Goal: Task Accomplishment & Management: Use online tool/utility

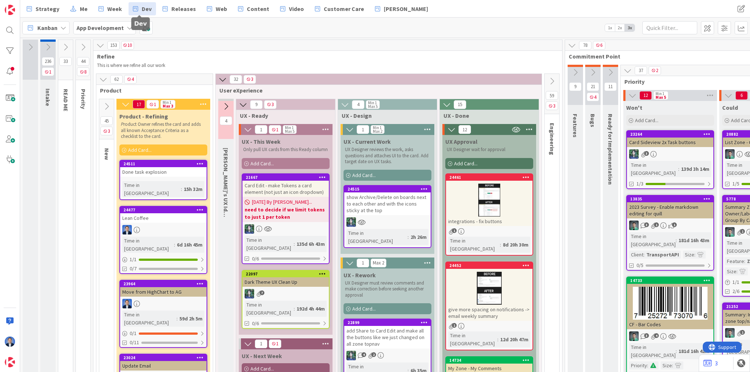
click at [52, 26] on span "Kanban" at bounding box center [47, 27] width 20 height 9
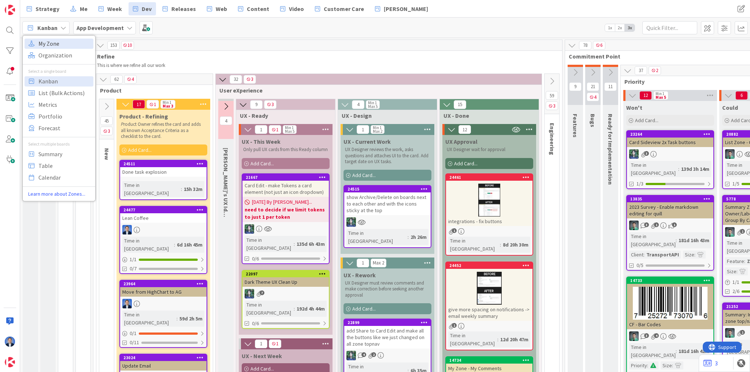
click at [54, 47] on span "My Zone" at bounding box center [64, 43] width 53 height 11
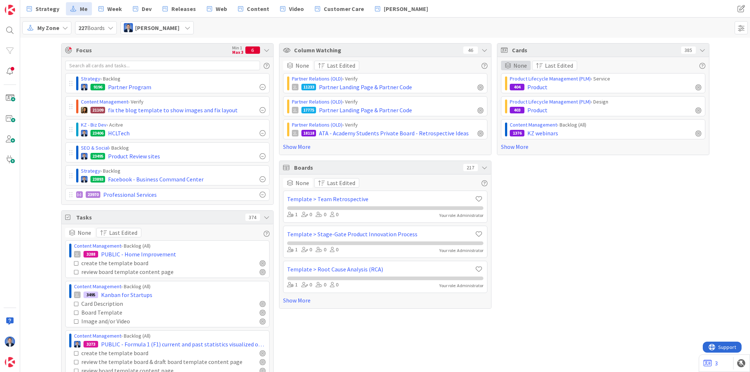
click at [515, 65] on span "None" at bounding box center [520, 65] width 14 height 9
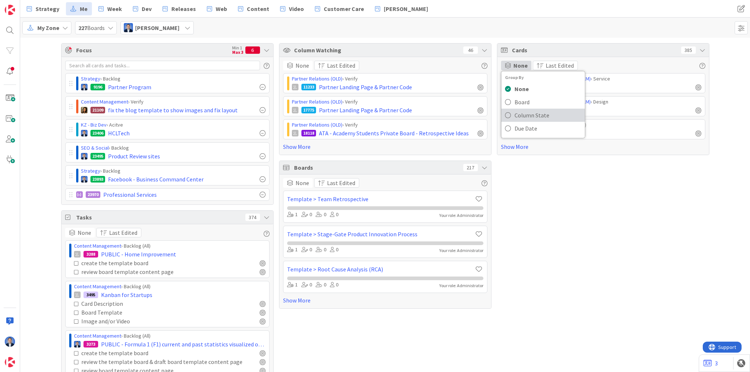
click at [523, 115] on span "Column State" at bounding box center [547, 115] width 67 height 11
click at [516, 133] on div "Done ( 4 )" at bounding box center [603, 134] width 204 height 11
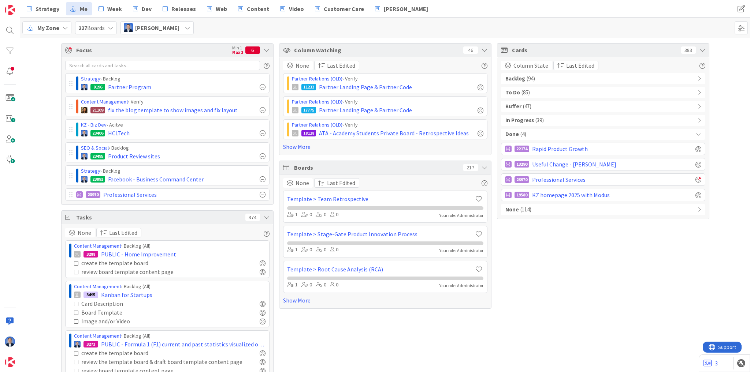
click at [535, 135] on div "Done ( 4 )" at bounding box center [603, 134] width 204 height 11
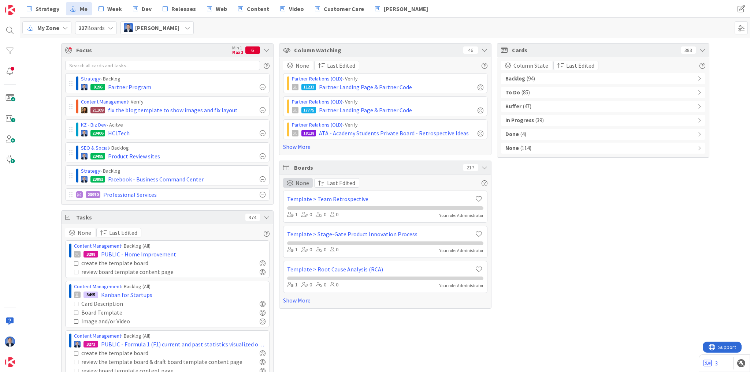
click at [303, 181] on span "None" at bounding box center [302, 183] width 14 height 9
click at [296, 61] on div "None" at bounding box center [298, 66] width 30 height 10
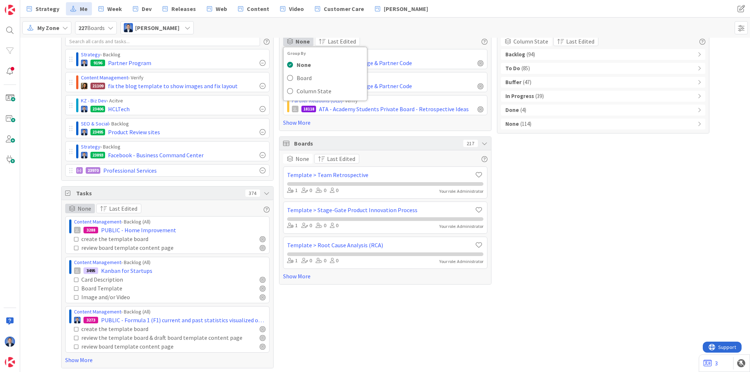
click at [83, 209] on span "None" at bounding box center [85, 208] width 14 height 9
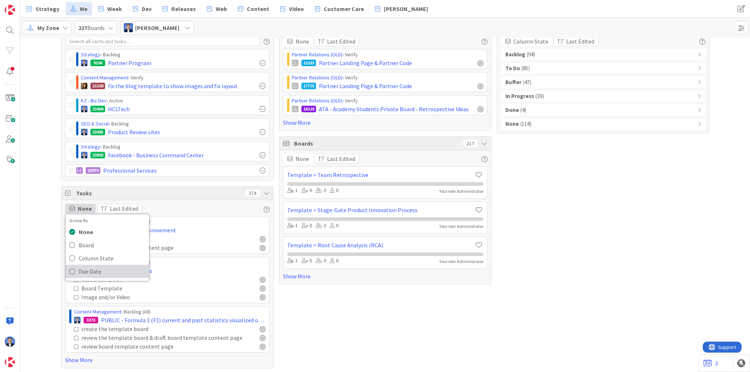
click at [86, 268] on span "Due Date" at bounding box center [112, 271] width 67 height 11
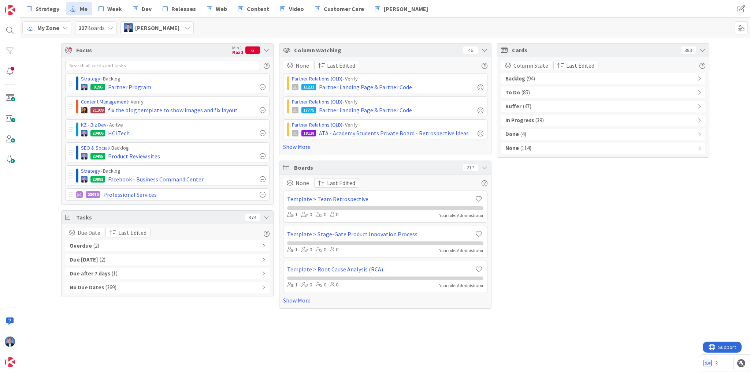
scroll to position [0, 0]
click at [51, 31] on span "My Zone" at bounding box center [48, 27] width 22 height 9
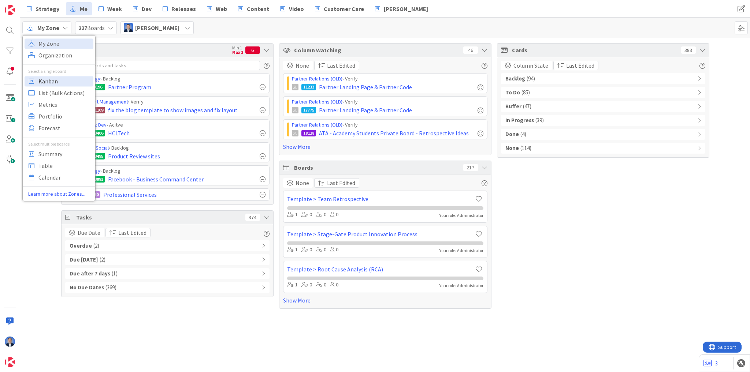
click at [58, 82] on span "Kanban" at bounding box center [64, 81] width 53 height 11
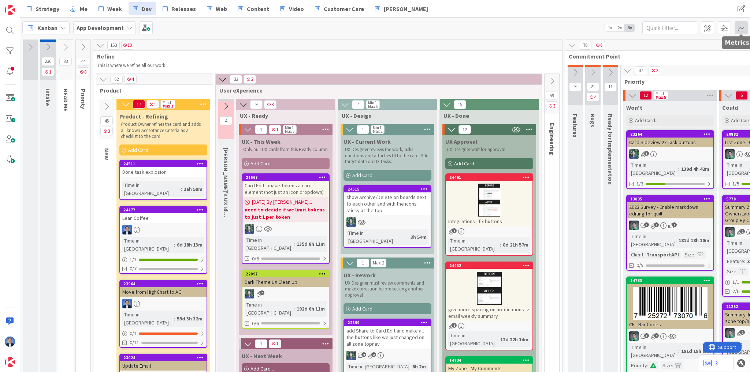
click at [742, 30] on span at bounding box center [740, 27] width 13 height 13
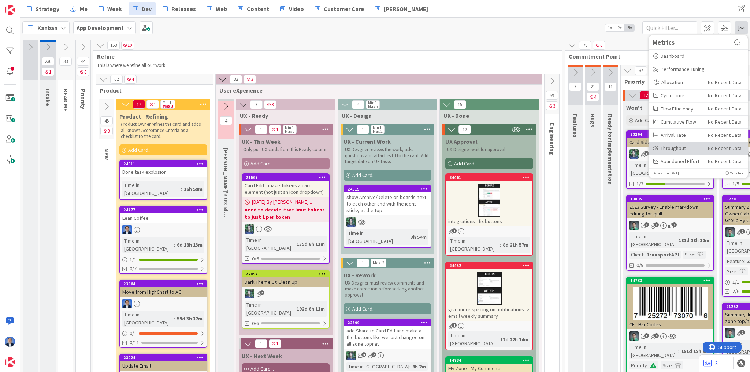
click at [693, 151] on div "Throughput" at bounding box center [677, 149] width 49 height 8
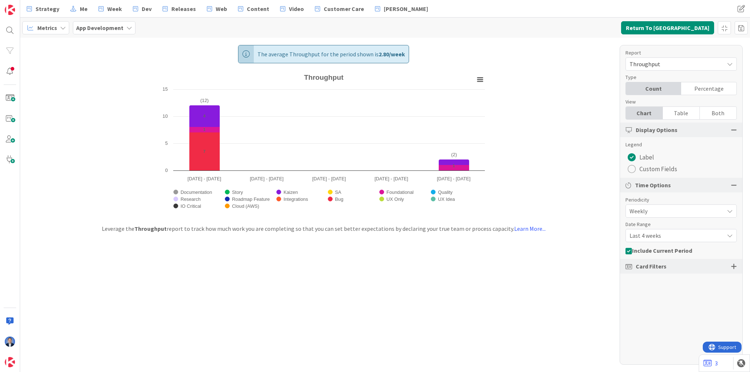
click at [53, 31] on span "Metrics" at bounding box center [47, 27] width 20 height 9
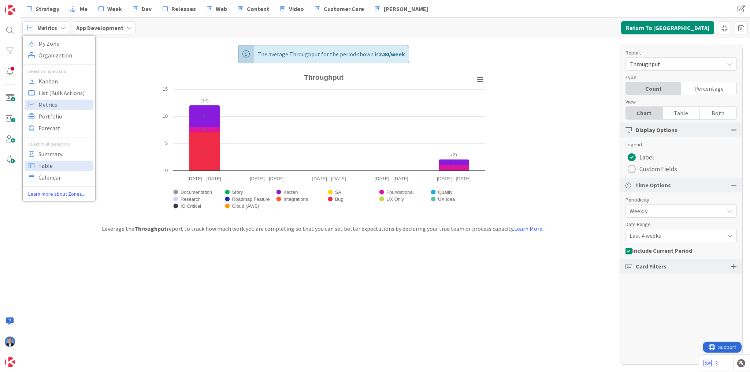
click at [51, 163] on span "Table" at bounding box center [64, 165] width 53 height 11
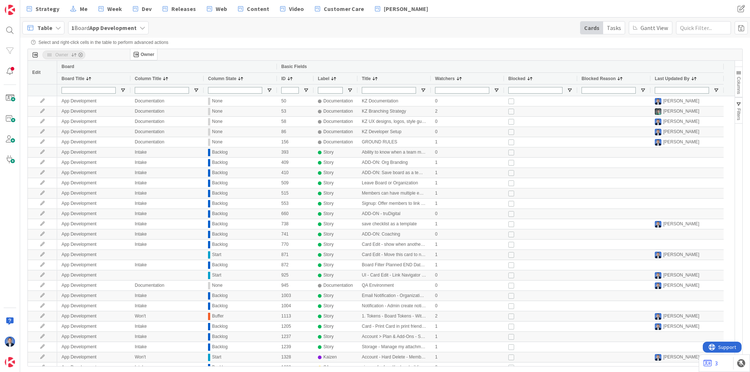
drag, startPoint x: 442, startPoint y: 80, endPoint x: 127, endPoint y: 53, distance: 316.3
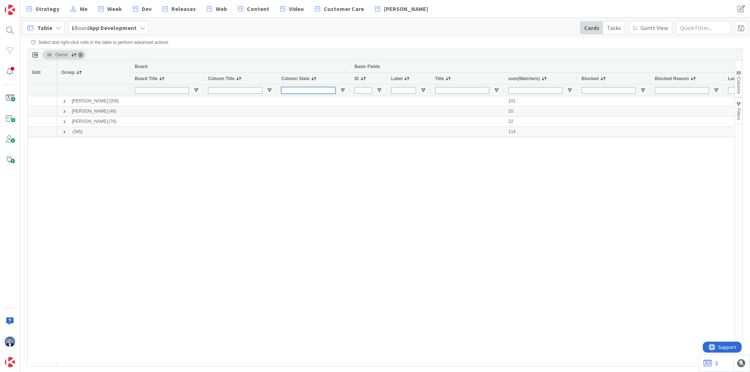
click at [313, 87] on input "Column State Filter Input" at bounding box center [308, 90] width 54 height 7
click at [311, 90] on input "Column State Filter Input" at bounding box center [308, 90] width 54 height 7
click at [343, 91] on span "Open Filter Menu" at bounding box center [343, 90] width 6 height 6
click at [344, 132] on input "Filter List" at bounding box center [343, 129] width 6 height 6
checkbox input "false"
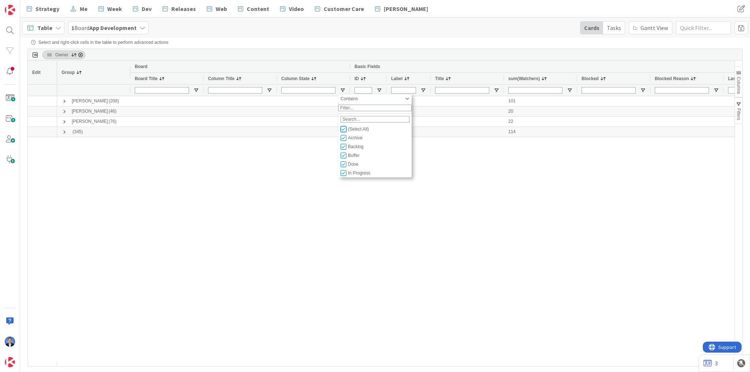
checkbox input "false"
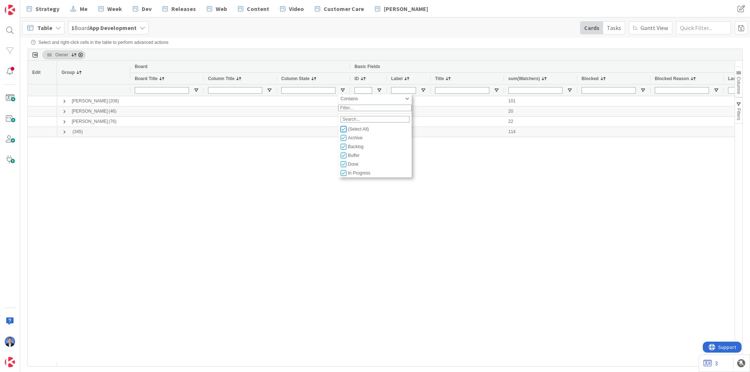
checkbox input "false"
type input "(0)"
click at [343, 167] on input "Filter List" at bounding box center [343, 164] width 6 height 6
checkbox input "true"
checkbox input "false"
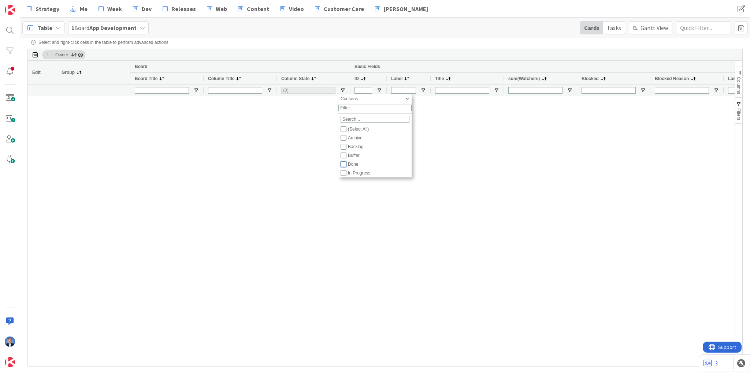
type input "(1) Done"
click at [209, 146] on div "[PERSON_NAME] (28) 14 [PERSON_NAME] (1) 1 (1) 0" at bounding box center [395, 229] width 677 height 266
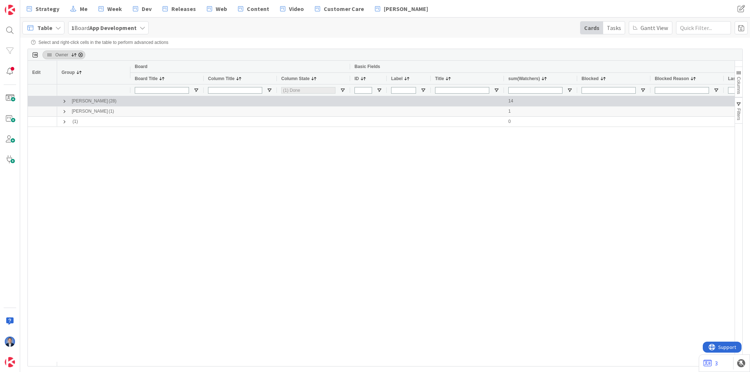
click at [63, 100] on span at bounding box center [64, 101] width 6 height 6
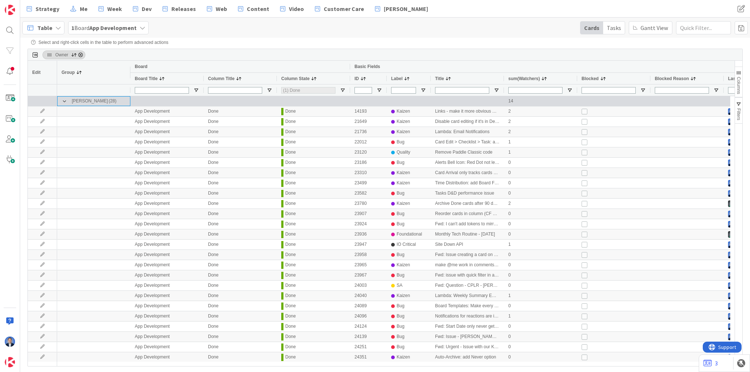
click at [64, 101] on span at bounding box center [64, 101] width 6 height 6
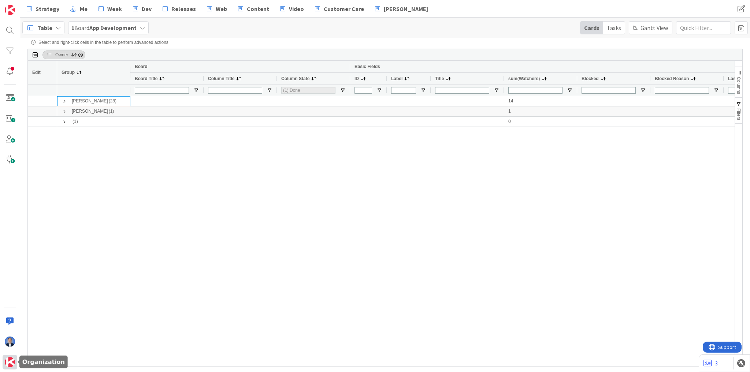
click at [12, 362] on img at bounding box center [10, 362] width 10 height 10
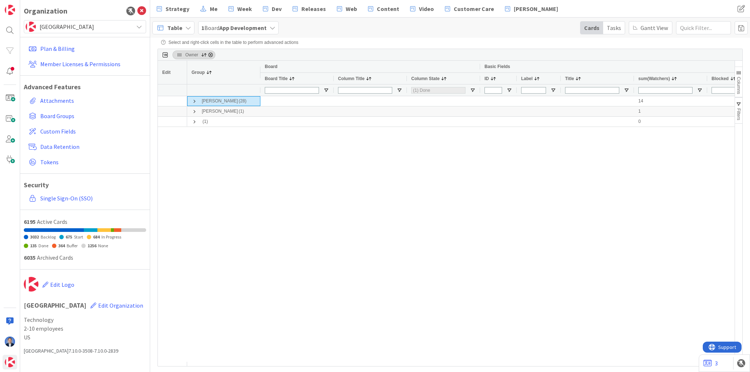
click at [82, 27] on span "[GEOGRAPHIC_DATA]" at bounding box center [85, 27] width 90 height 10
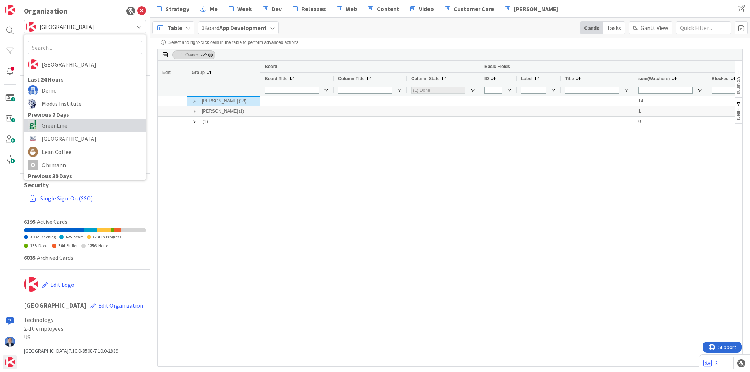
click at [68, 125] on span "GreenLine" at bounding box center [92, 125] width 100 height 11
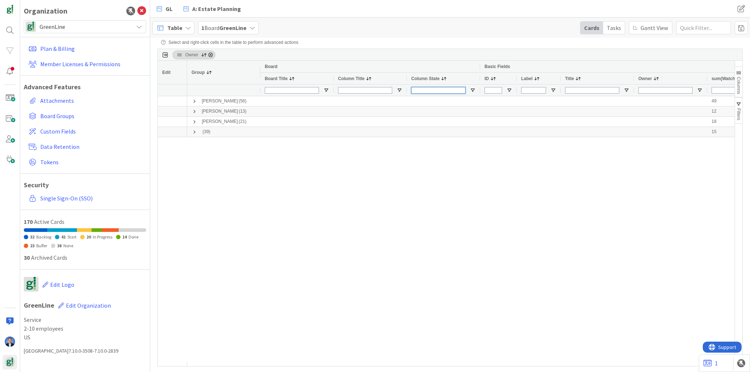
click at [450, 89] on input "Column State Filter Input" at bounding box center [438, 90] width 54 height 7
click at [474, 91] on span "Open Filter Menu" at bounding box center [473, 90] width 6 height 6
click at [475, 131] on input "Filter List" at bounding box center [473, 129] width 6 height 6
checkbox input "false"
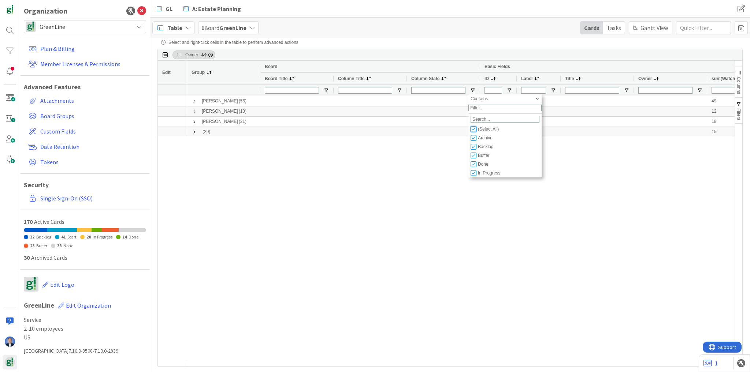
checkbox input "false"
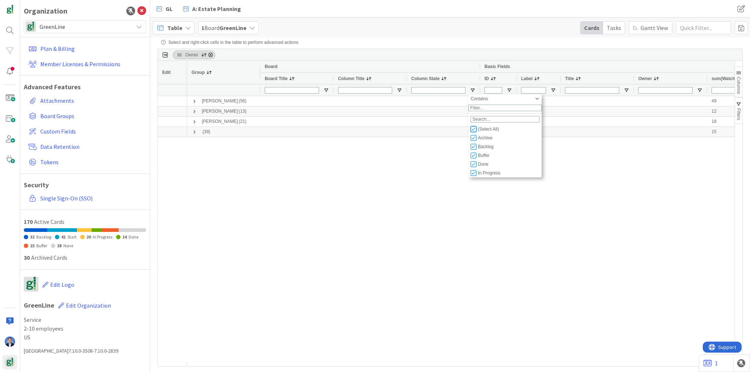
type input "(0)"
click at [476, 167] on input "Filter List" at bounding box center [473, 164] width 6 height 6
checkbox input "true"
checkbox input "false"
type input "(1) Done"
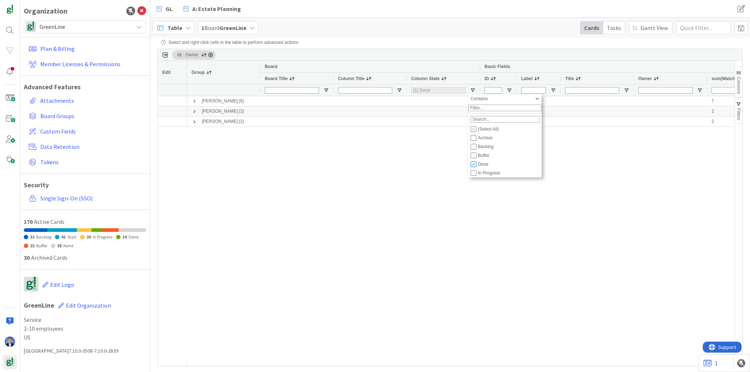
click at [363, 165] on div "[PERSON_NAME] (6) 7 [PERSON_NAME] (2) 2 [PERSON_NAME] (2) 2" at bounding box center [460, 229] width 547 height 266
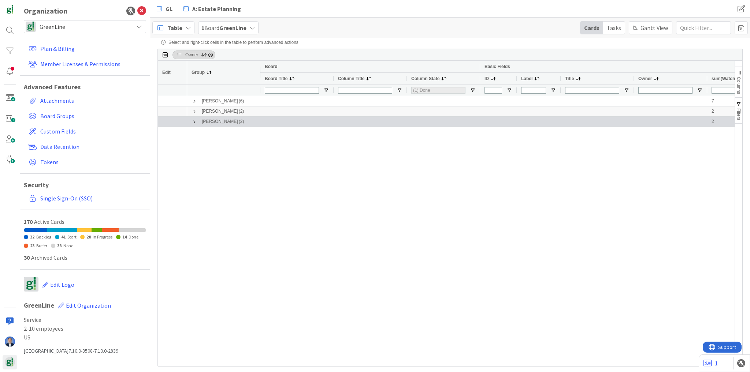
click at [195, 122] on span at bounding box center [194, 122] width 6 height 6
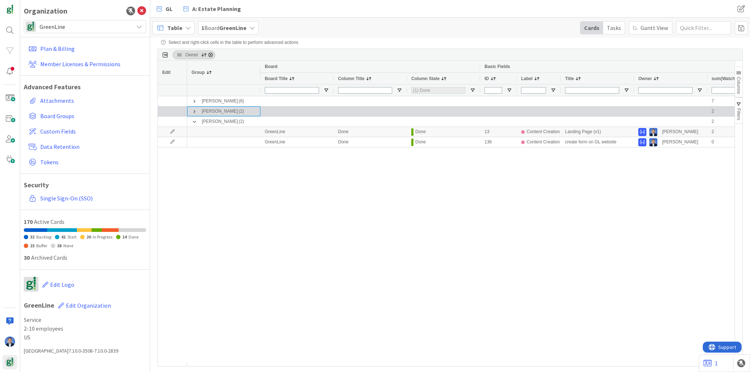
drag, startPoint x: 193, startPoint y: 112, endPoint x: 194, endPoint y: 107, distance: 4.8
click at [195, 111] on span at bounding box center [194, 112] width 6 height 6
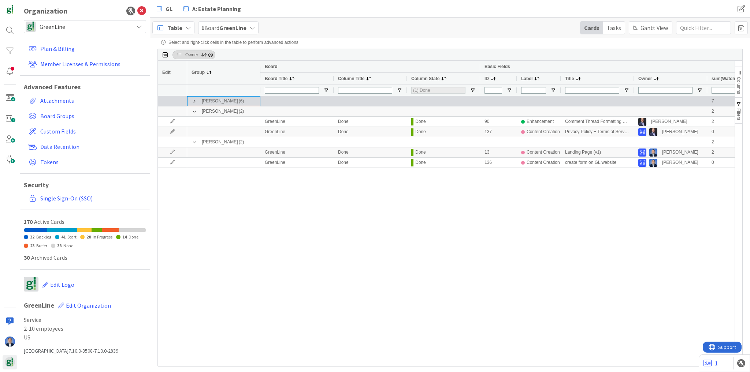
click at [193, 103] on span at bounding box center [194, 101] width 6 height 6
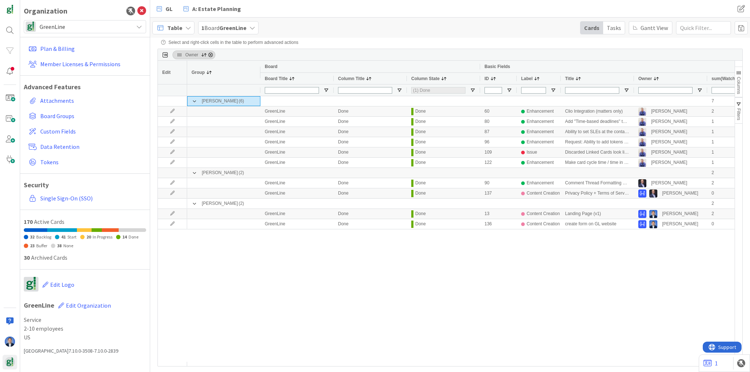
click at [618, 28] on div "Tasks" at bounding box center [614, 28] width 22 height 12
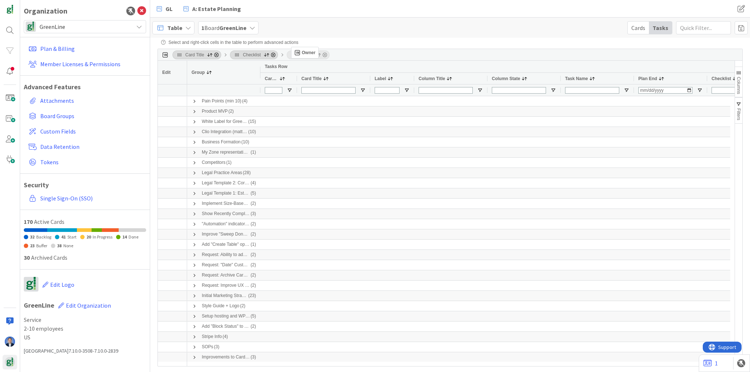
drag, startPoint x: 644, startPoint y: 79, endPoint x: 295, endPoint y: 50, distance: 350.7
drag, startPoint x: 301, startPoint y: 55, endPoint x: 180, endPoint y: 53, distance: 121.5
click at [180, 53] on div "Card Title Checklist Owner" at bounding box center [250, 55] width 157 height 9
drag, startPoint x: 297, startPoint y: 54, endPoint x: 198, endPoint y: 59, distance: 99.3
click at [198, 59] on div "Card Title Checklist Owner" at bounding box center [250, 55] width 157 height 9
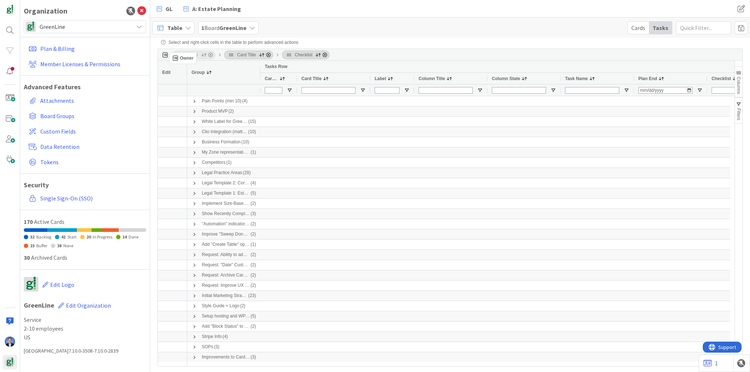
drag, startPoint x: 292, startPoint y: 55, endPoint x: 173, endPoint y: 55, distance: 119.3
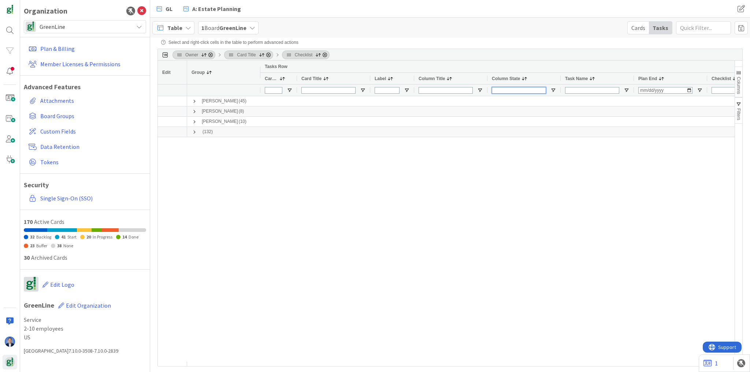
click at [518, 92] on input "Column State Filter Input" at bounding box center [519, 90] width 54 height 7
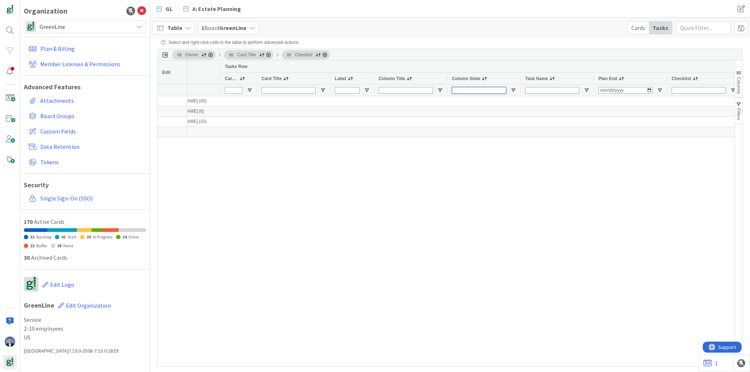
scroll to position [0, 45]
click at [738, 88] on span "Columns" at bounding box center [738, 85] width 5 height 17
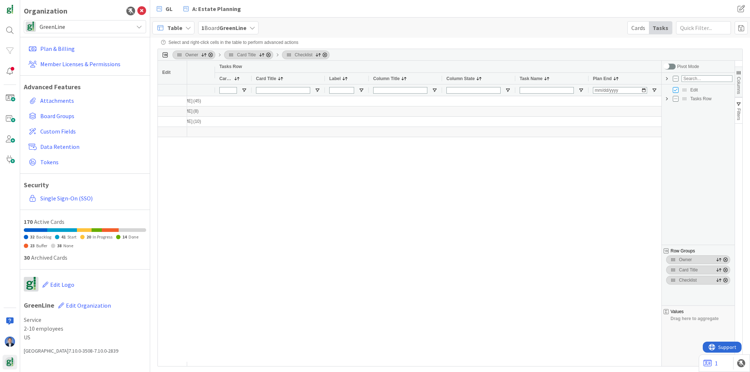
click at [665, 98] on span "Tasks Row Column Group" at bounding box center [667, 99] width 6 height 6
click at [632, 29] on div "Cards" at bounding box center [637, 28] width 21 height 12
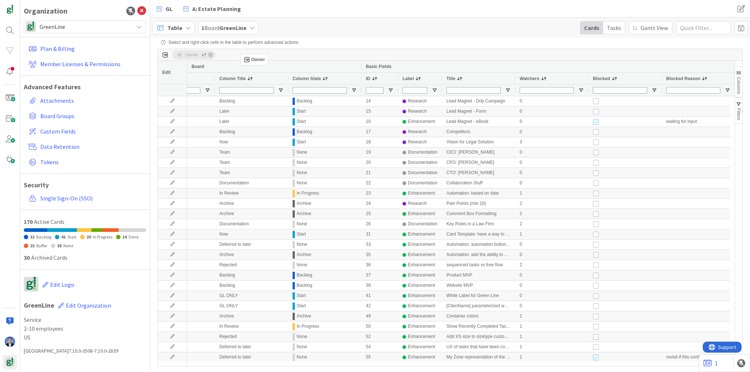
drag, startPoint x: 526, startPoint y: 80, endPoint x: 244, endPoint y: 57, distance: 282.8
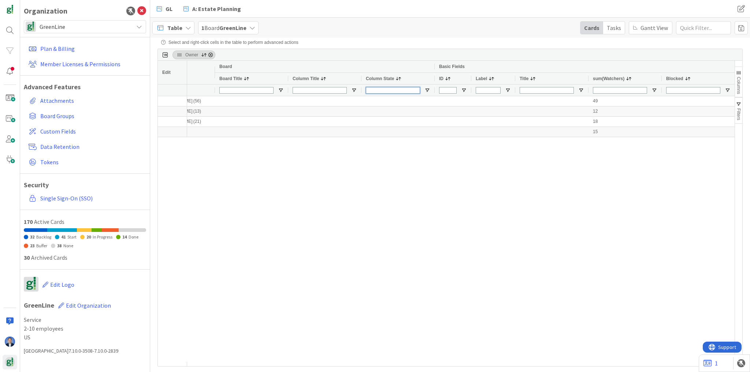
click at [395, 90] on input "Column State Filter Input" at bounding box center [393, 90] width 54 height 7
click at [426, 91] on span "Open Filter Menu" at bounding box center [427, 90] width 6 height 6
click at [426, 132] on input "Filter List" at bounding box center [428, 129] width 6 height 6
checkbox input "false"
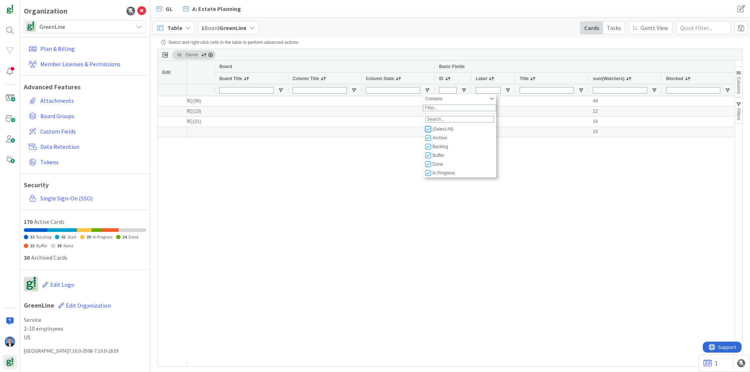
checkbox input "false"
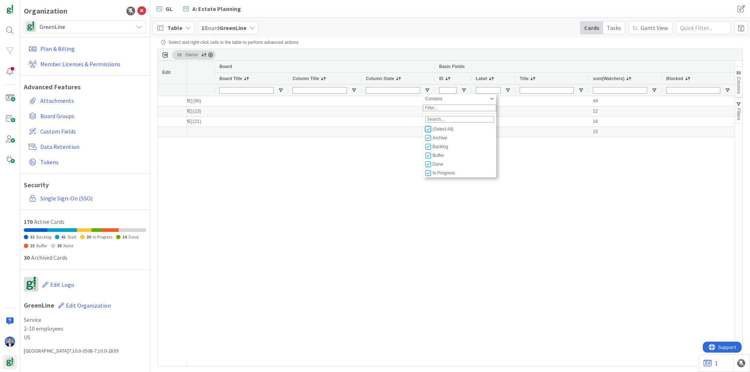
type input "(0)"
click at [429, 167] on input "Filter List" at bounding box center [428, 164] width 6 height 6
checkbox input "true"
checkbox input "false"
type input "(1) Done"
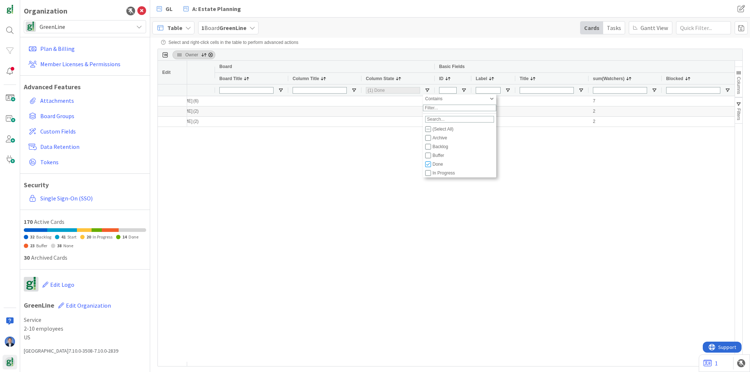
click at [326, 186] on div "[PERSON_NAME] (6) 7 [PERSON_NAME] (2) 2 [PERSON_NAME] (2) 2" at bounding box center [460, 229] width 547 height 266
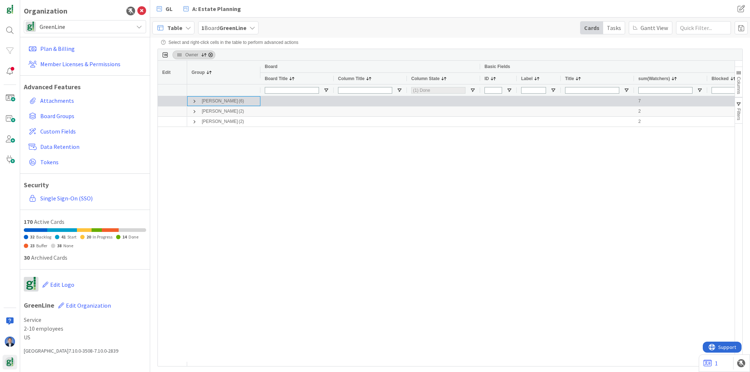
click at [193, 101] on span at bounding box center [194, 101] width 6 height 6
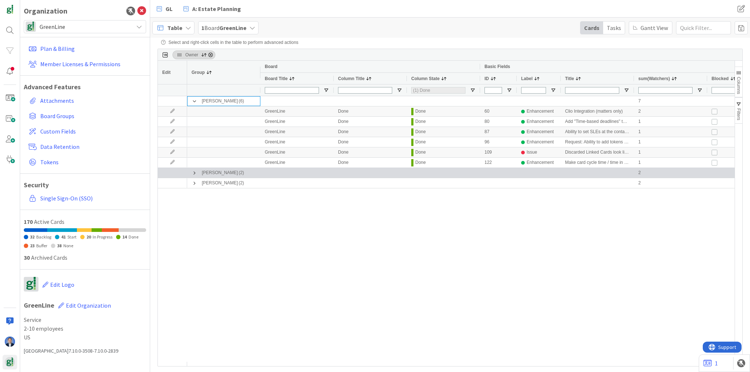
click at [194, 173] on span at bounding box center [194, 173] width 6 height 6
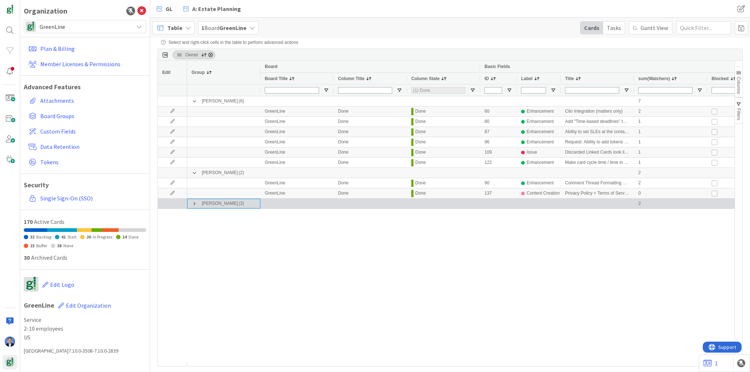
click at [192, 205] on span at bounding box center [194, 204] width 6 height 6
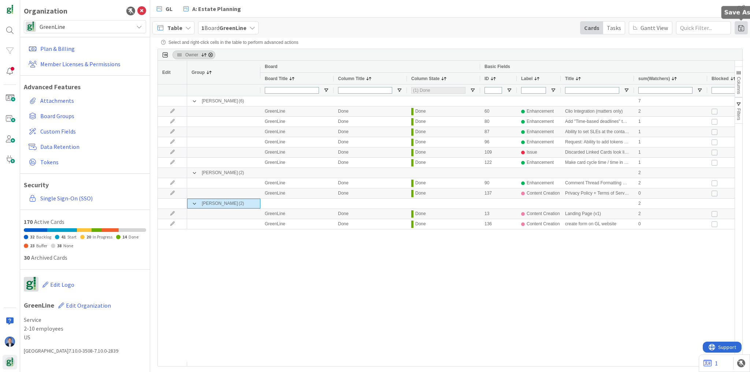
click at [740, 31] on span at bounding box center [740, 27] width 13 height 13
click at [96, 22] on span "GreenLine" at bounding box center [85, 27] width 90 height 10
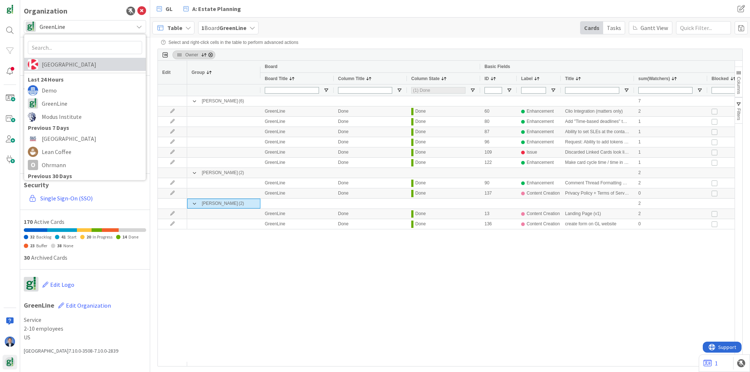
click at [87, 65] on span "[GEOGRAPHIC_DATA]" at bounding box center [92, 64] width 100 height 11
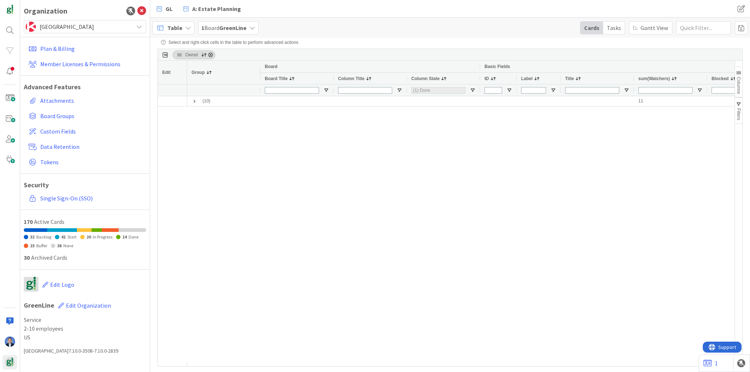
click at [69, 26] on span "[GEOGRAPHIC_DATA]" at bounding box center [85, 27] width 90 height 10
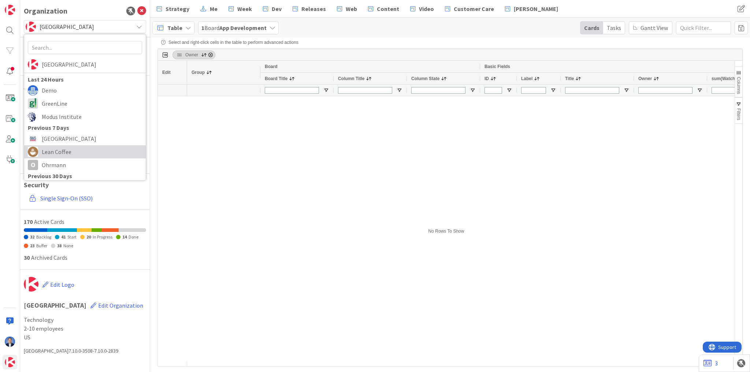
click at [67, 149] on span "Lean Coffee" at bounding box center [92, 151] width 100 height 11
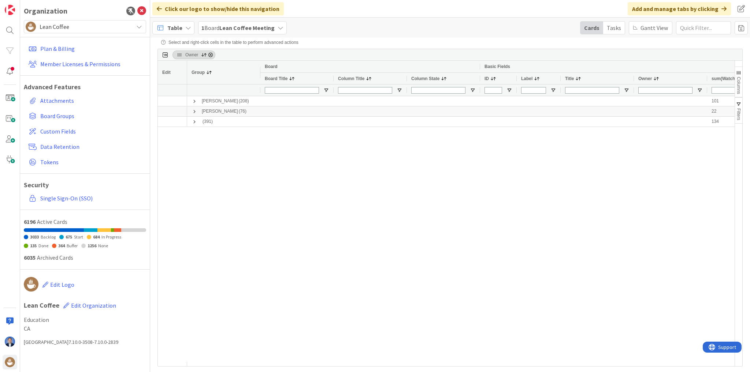
click at [179, 28] on span "Table" at bounding box center [174, 27] width 15 height 9
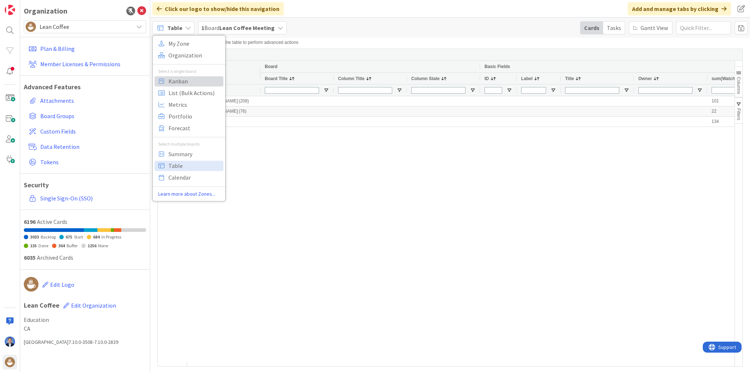
click at [188, 86] on span "Kanban" at bounding box center [194, 81] width 53 height 11
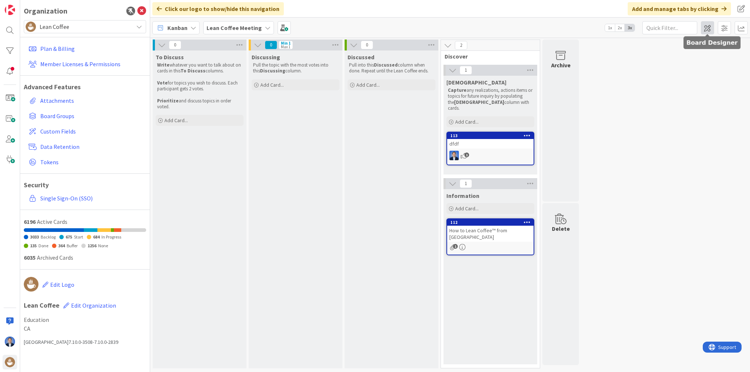
click at [708, 31] on span at bounding box center [707, 27] width 13 height 13
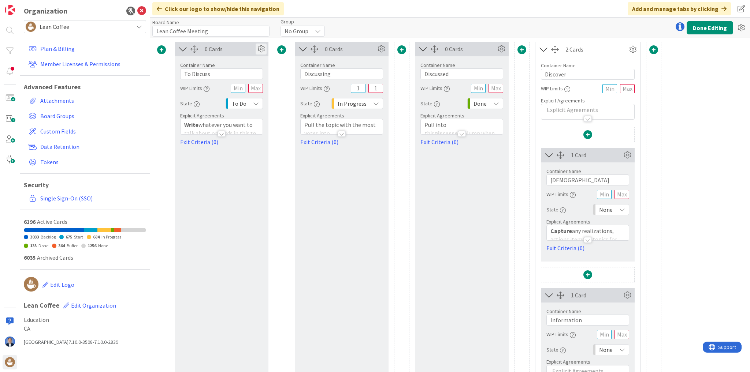
click at [259, 50] on icon at bounding box center [260, 49] width 11 height 11
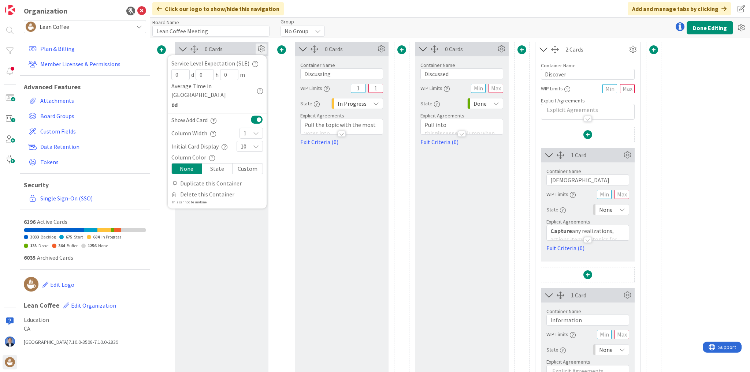
click at [254, 130] on icon at bounding box center [256, 133] width 6 height 6
click at [253, 183] on span "4" at bounding box center [256, 188] width 6 height 11
click at [712, 60] on div "0 Cards Service Level Expectation (SLE) 0 d 0 h 0 m Average Time in Column 0d S…" at bounding box center [450, 232] width 600 height 389
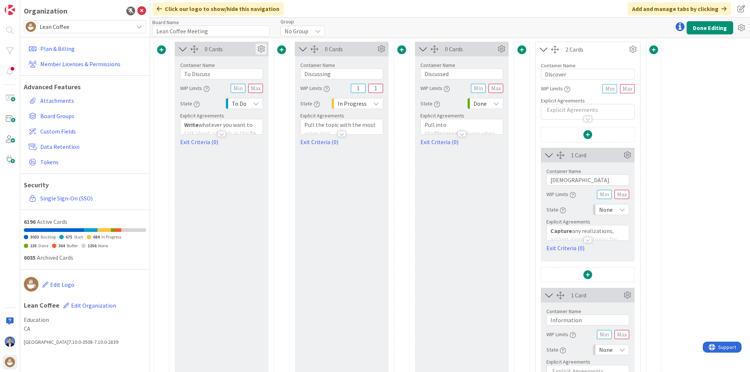
click at [258, 47] on icon at bounding box center [260, 49] width 11 height 11
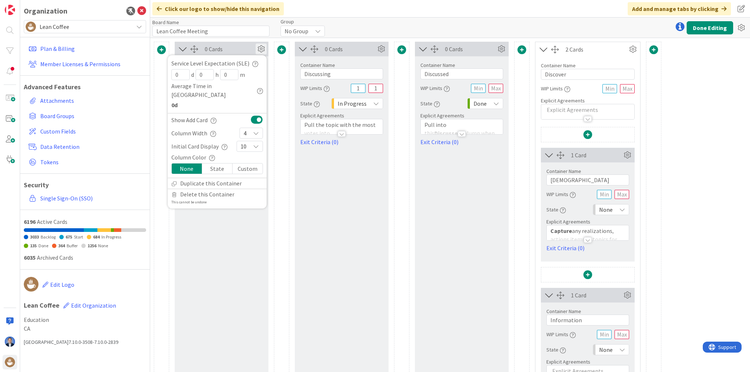
click at [254, 130] on icon at bounding box center [256, 133] width 6 height 6
click at [252, 182] on link "4" at bounding box center [251, 188] width 23 height 13
click at [710, 23] on button "Done Editing" at bounding box center [709, 27] width 46 height 13
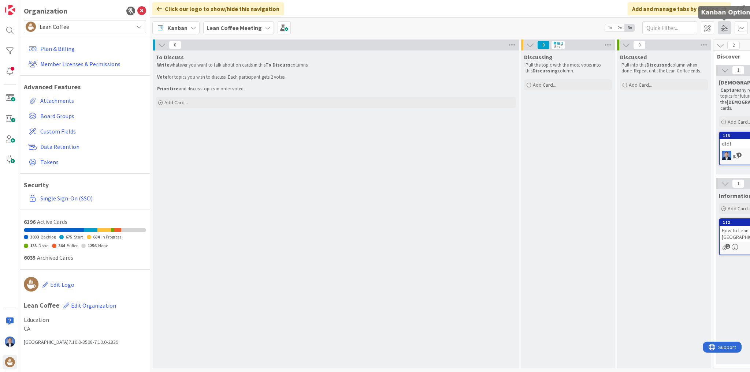
click at [726, 29] on span at bounding box center [723, 27] width 13 height 13
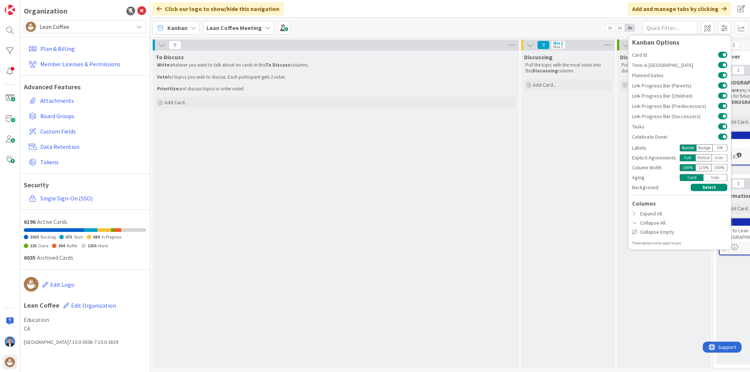
click at [720, 157] on div "Icon" at bounding box center [720, 157] width 16 height 7
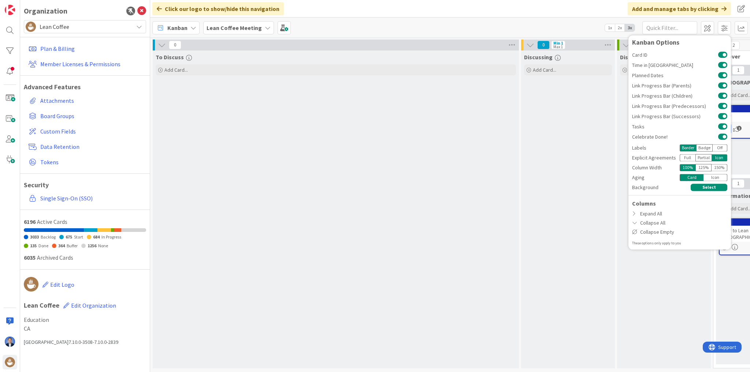
drag, startPoint x: 514, startPoint y: 143, endPoint x: 555, endPoint y: 119, distance: 48.1
click at [514, 143] on div "To Discuss Add Card..." at bounding box center [336, 210] width 366 height 318
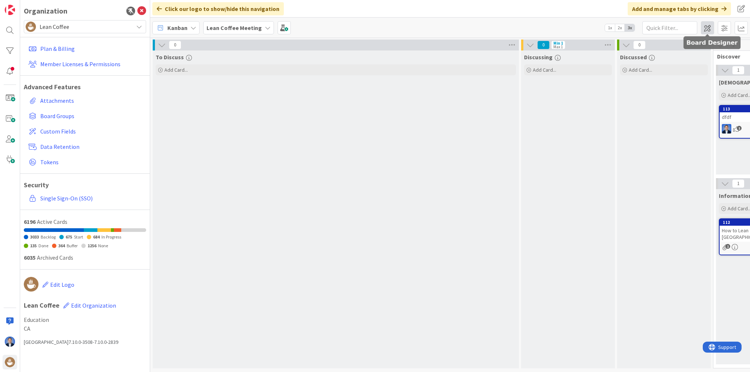
click at [710, 29] on span at bounding box center [707, 27] width 13 height 13
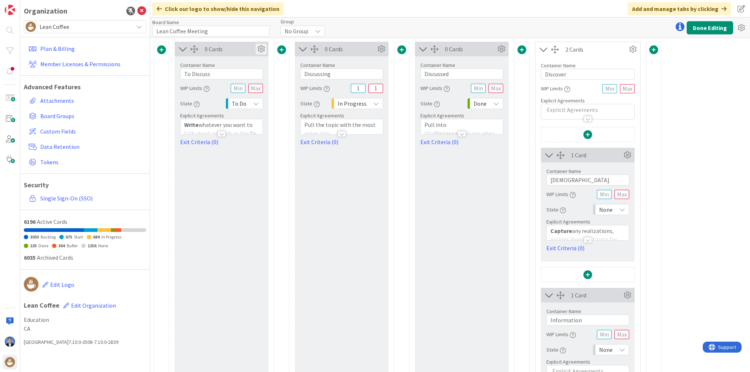
click at [262, 51] on icon at bounding box center [260, 49] width 11 height 11
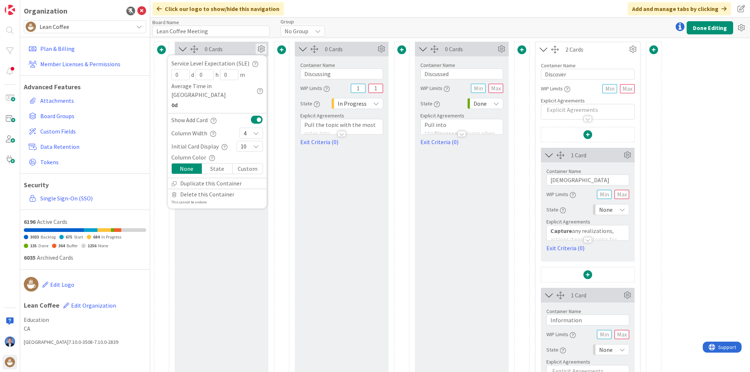
click at [257, 128] on div "4" at bounding box center [250, 133] width 23 height 11
click at [256, 197] on span "5" at bounding box center [256, 202] width 6 height 11
click at [708, 30] on button "Done Editing" at bounding box center [709, 27] width 46 height 13
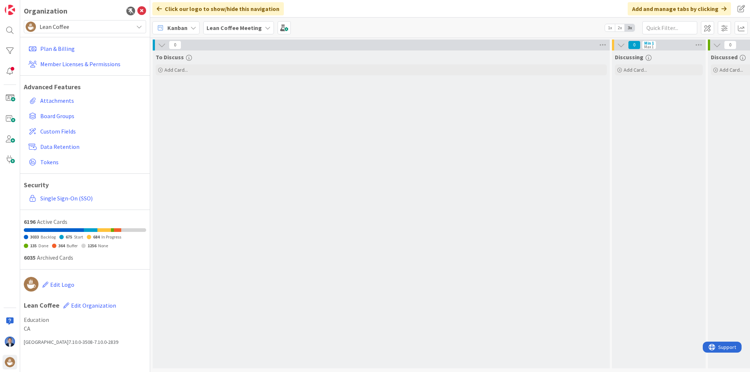
click at [73, 17] on div "Organization Lean Coffee Lean Coffee Last 24 Hours Demo GreenLine Kanban Zone […" at bounding box center [85, 186] width 130 height 372
click at [74, 23] on span "Lean Coffee" at bounding box center [85, 27] width 90 height 10
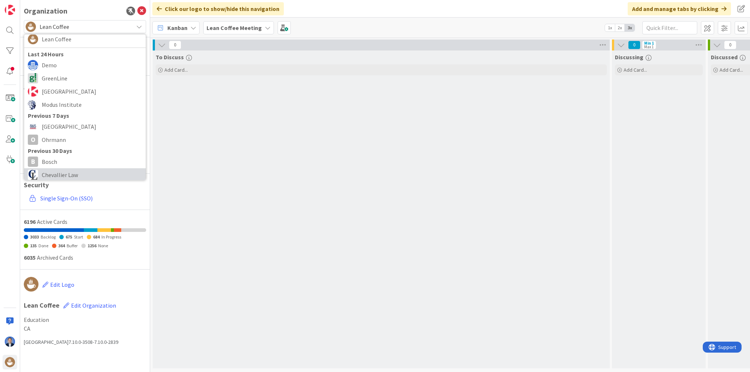
scroll to position [59, 0]
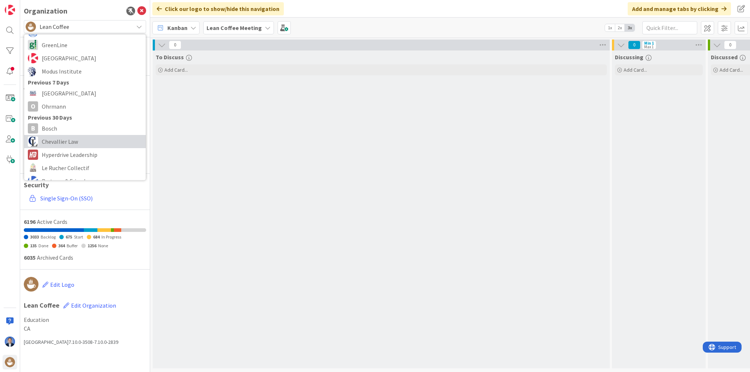
click at [68, 141] on span "Chevallier Law" at bounding box center [92, 141] width 100 height 11
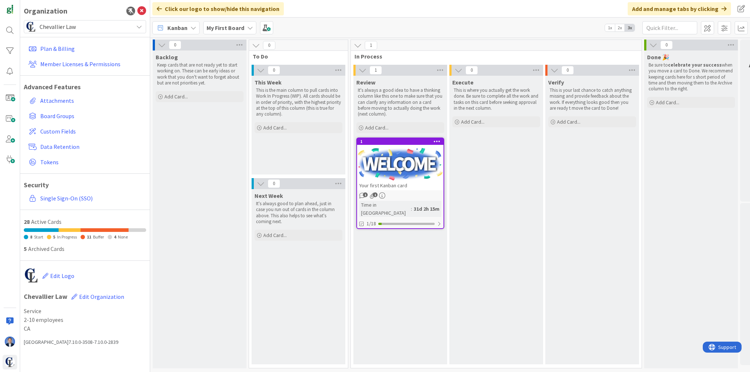
click at [229, 25] on b "My First Board" at bounding box center [225, 27] width 38 height 7
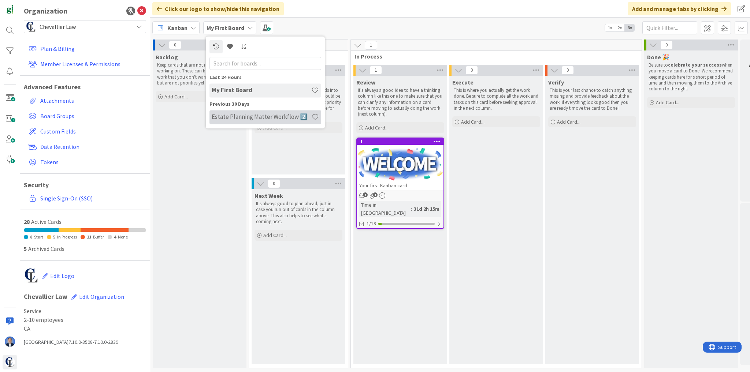
click at [251, 117] on h4 "Estate Planning Matter Workflow 2️⃣" at bounding box center [262, 116] width 100 height 7
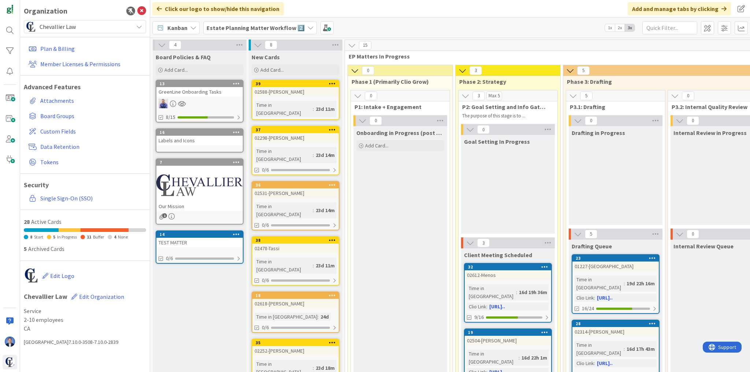
click at [84, 28] on span "Chevallier Law" at bounding box center [85, 27] width 90 height 10
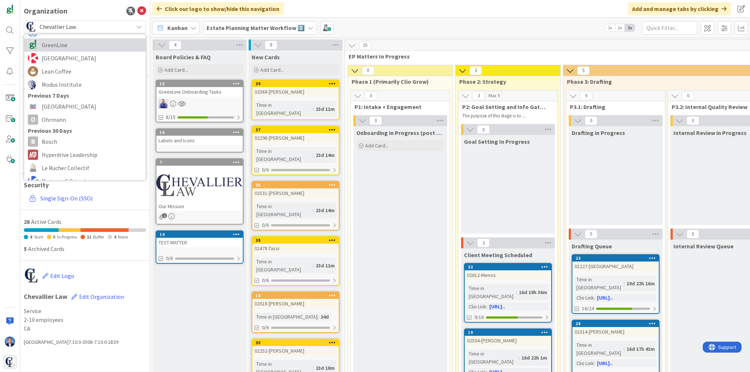
click at [78, 45] on span "GreenLine" at bounding box center [92, 45] width 100 height 11
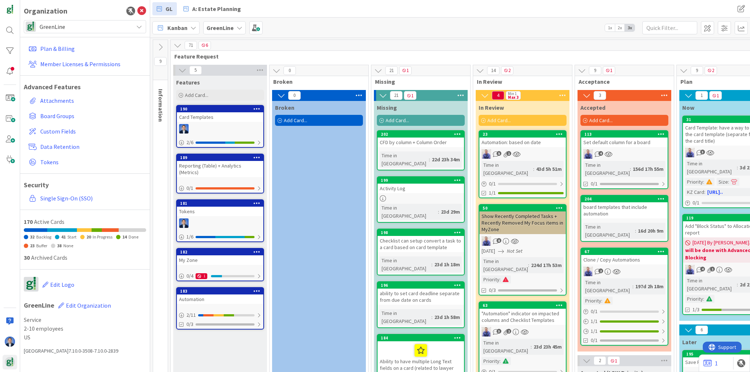
click at [218, 26] on b "GreenLine" at bounding box center [219, 27] width 27 height 7
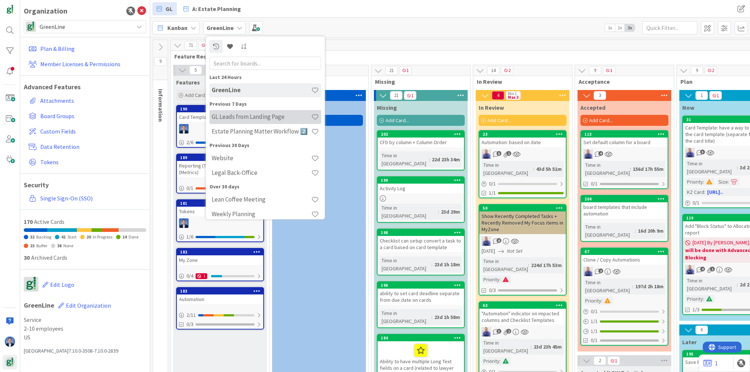
click at [254, 116] on h4 "GL Leads from Landing Page" at bounding box center [262, 116] width 100 height 7
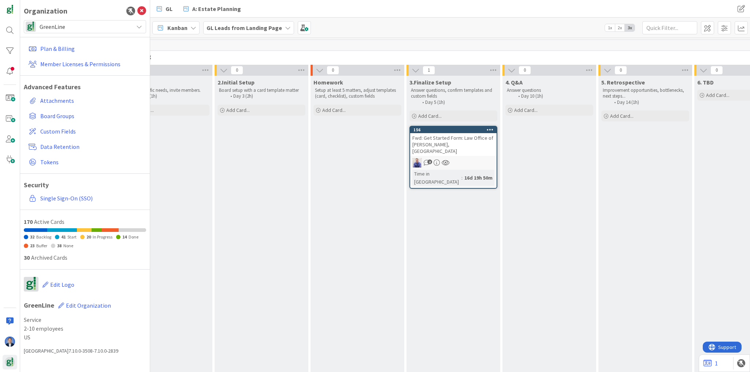
scroll to position [0, 1150]
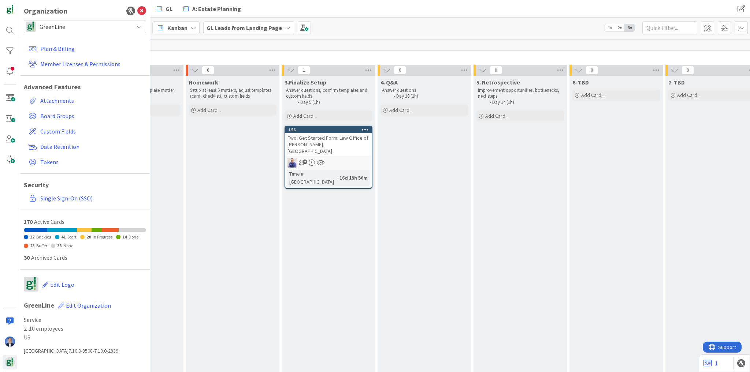
click at [82, 29] on span "GreenLine" at bounding box center [85, 27] width 90 height 10
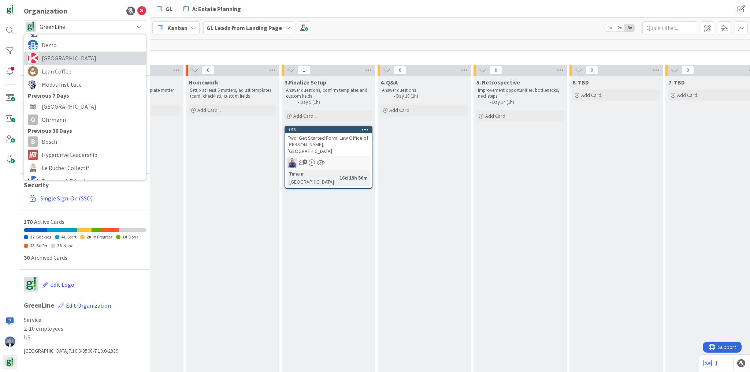
scroll to position [0, 0]
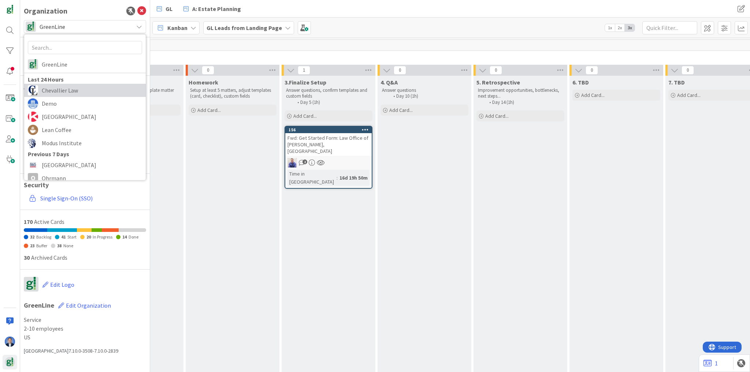
click at [74, 92] on span "Chevallier Law" at bounding box center [92, 90] width 100 height 11
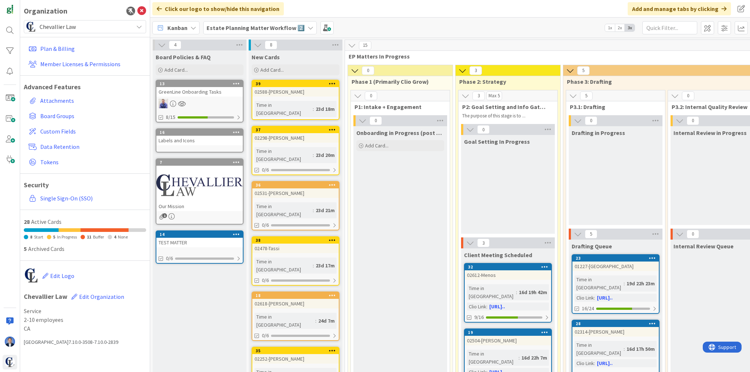
click at [91, 31] on span "Chevallier Law" at bounding box center [85, 27] width 90 height 10
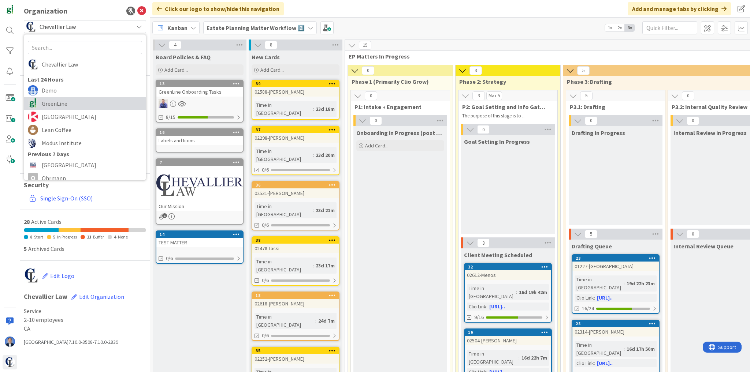
click at [83, 106] on span "GreenLine" at bounding box center [92, 103] width 100 height 11
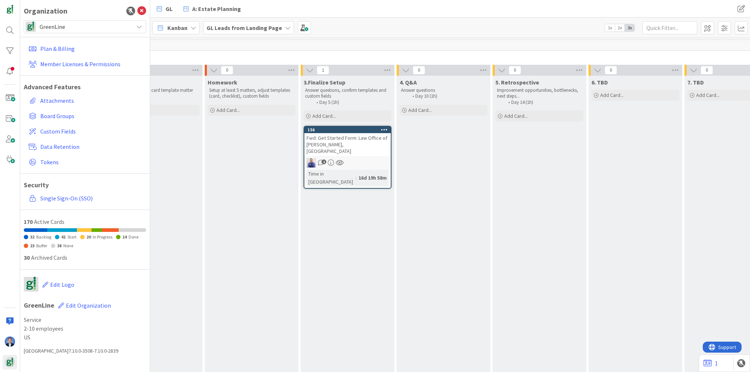
scroll to position [0, 1170]
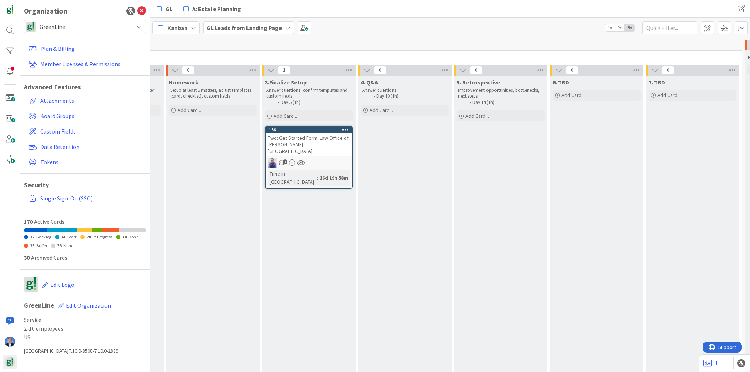
drag, startPoint x: 516, startPoint y: 44, endPoint x: 500, endPoint y: 52, distance: 17.8
click at [516, 44] on div "1" at bounding box center [356, 45] width 770 height 11
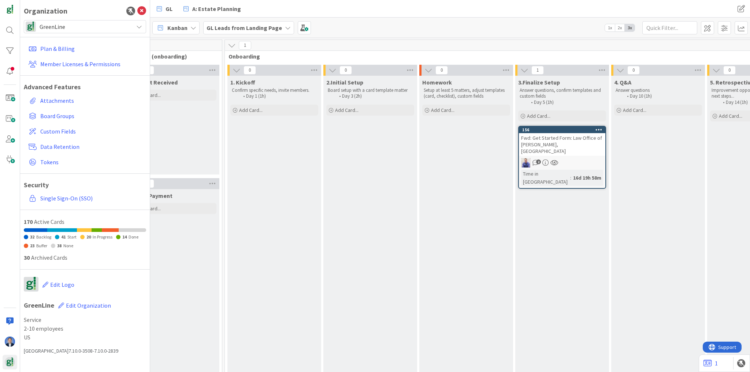
scroll to position [0, 895]
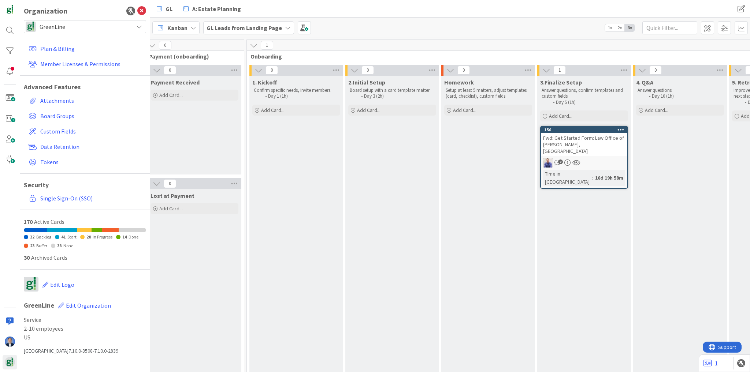
click at [258, 28] on b "GL Leads from Landing Page" at bounding box center [243, 27] width 75 height 7
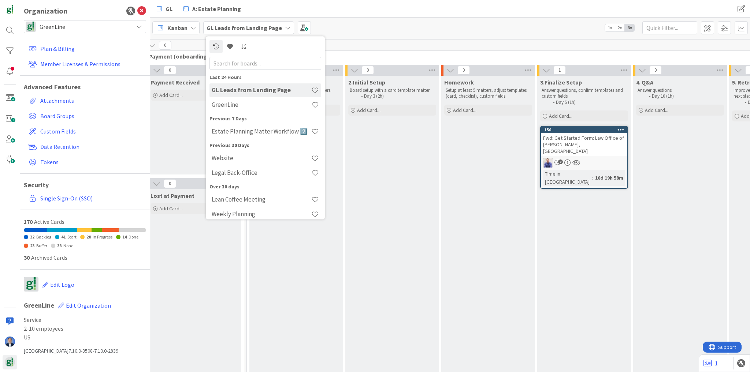
click at [387, 33] on div "Kanban GL Leads from Landing Page Last 24 Hours GL Leads from Landing Page Gree…" at bounding box center [450, 28] width 600 height 20
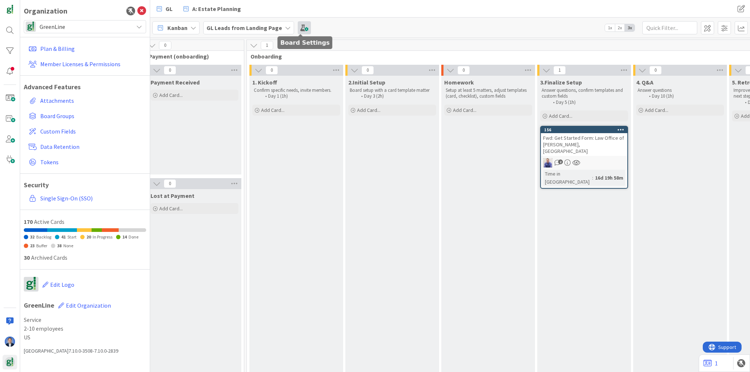
click at [304, 29] on span at bounding box center [304, 27] width 13 height 13
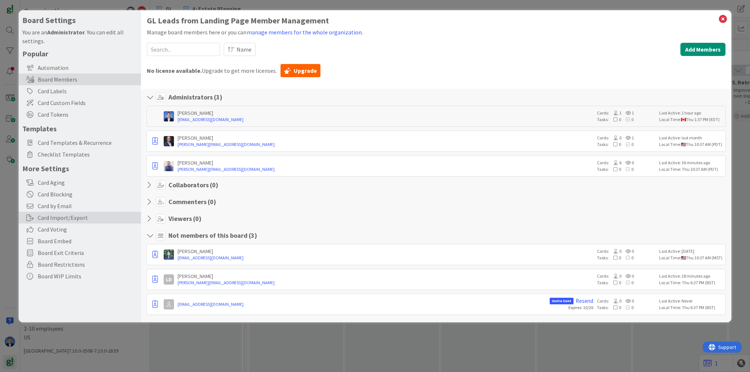
click at [68, 220] on div "Card Import/Export" at bounding box center [80, 218] width 122 height 12
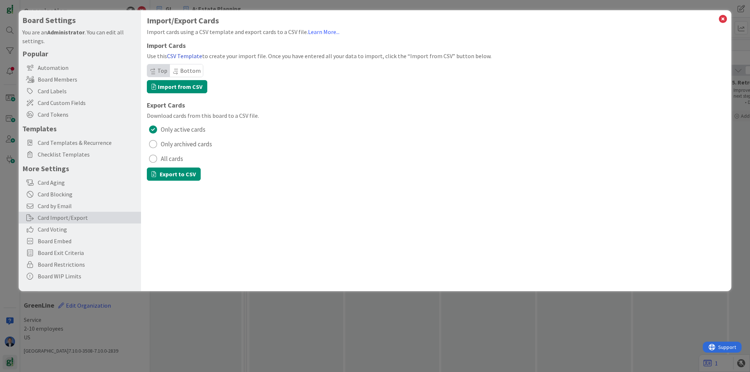
click at [182, 56] on link "CSV Template" at bounding box center [184, 55] width 35 height 7
drag, startPoint x: 722, startPoint y: 22, endPoint x: 716, endPoint y: 23, distance: 6.6
click at [722, 22] on icon at bounding box center [723, 19] width 10 height 10
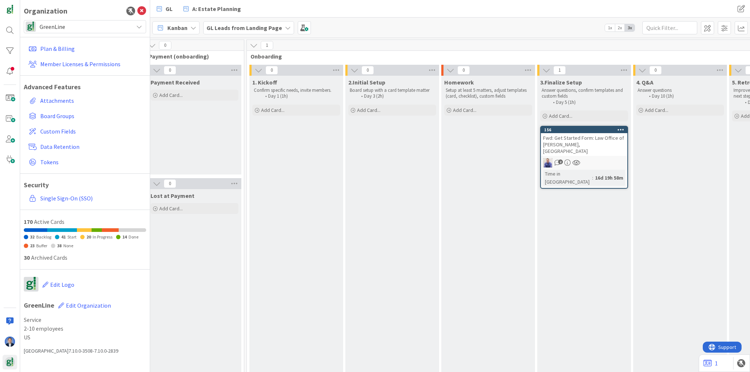
click at [89, 31] on span "GreenLine" at bounding box center [85, 27] width 90 height 10
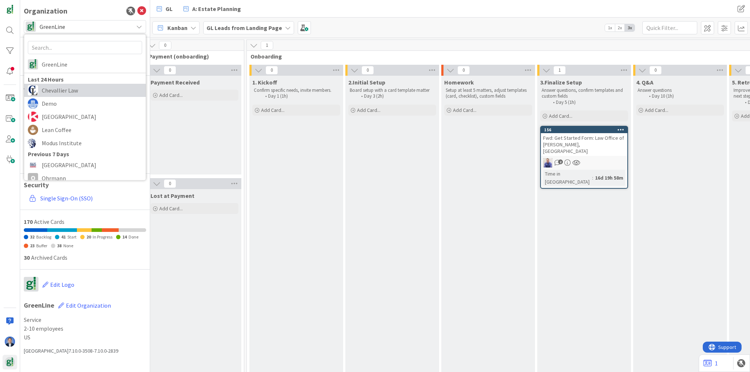
click at [66, 89] on span "Chevallier Law" at bounding box center [92, 90] width 100 height 11
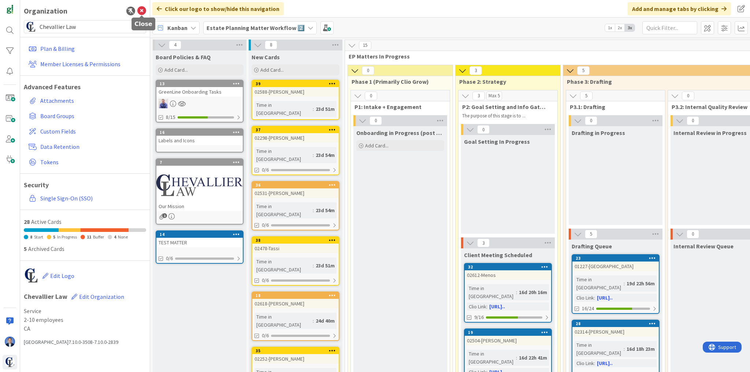
click at [141, 12] on icon at bounding box center [141, 11] width 9 height 9
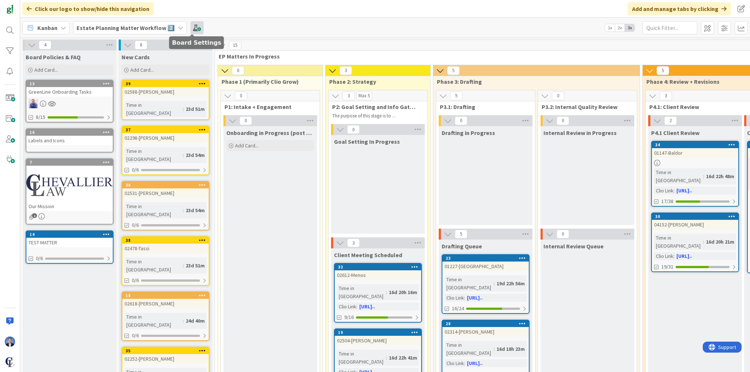
click at [194, 29] on span at bounding box center [196, 27] width 13 height 13
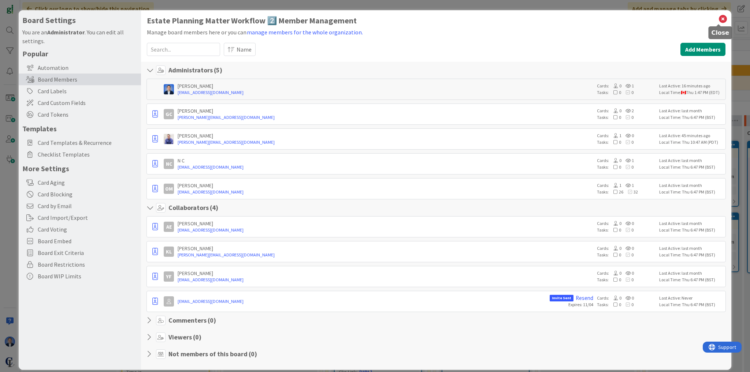
click at [718, 20] on icon at bounding box center [723, 19] width 10 height 10
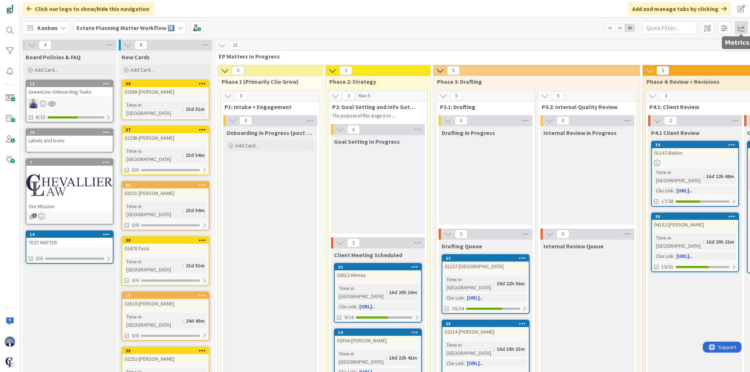
click at [738, 27] on span at bounding box center [740, 27] width 13 height 13
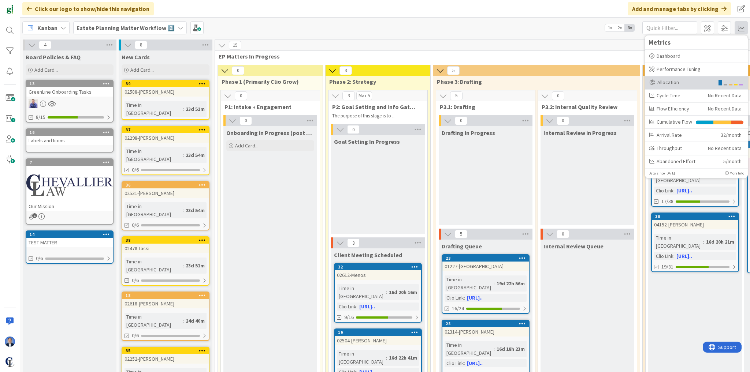
click at [701, 81] on div "Allocation" at bounding box center [681, 83] width 65 height 8
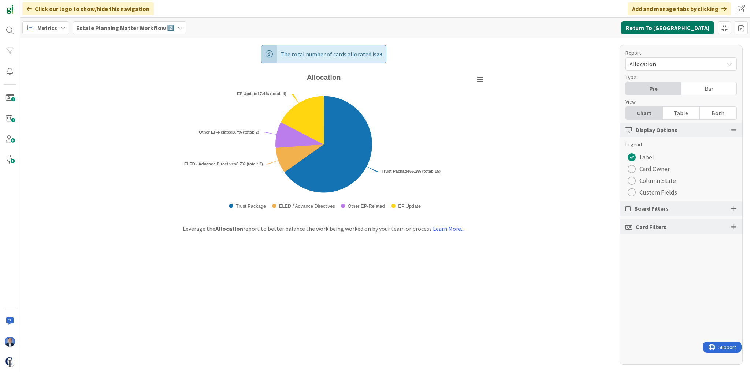
click at [669, 28] on button "Return To [GEOGRAPHIC_DATA]" at bounding box center [667, 27] width 93 height 13
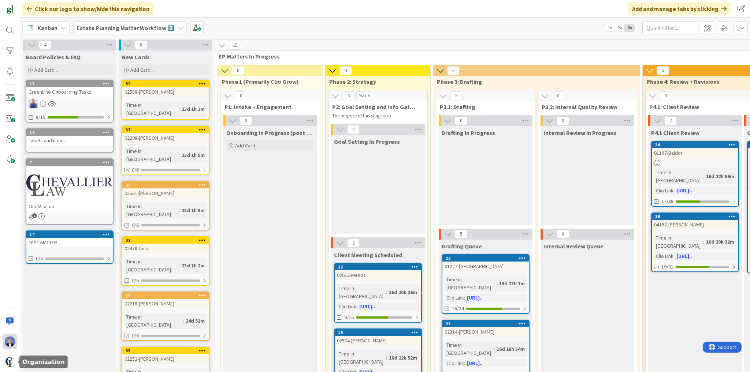
drag, startPoint x: 11, startPoint y: 358, endPoint x: 16, endPoint y: 337, distance: 21.6
click at [11, 359] on img at bounding box center [10, 362] width 10 height 10
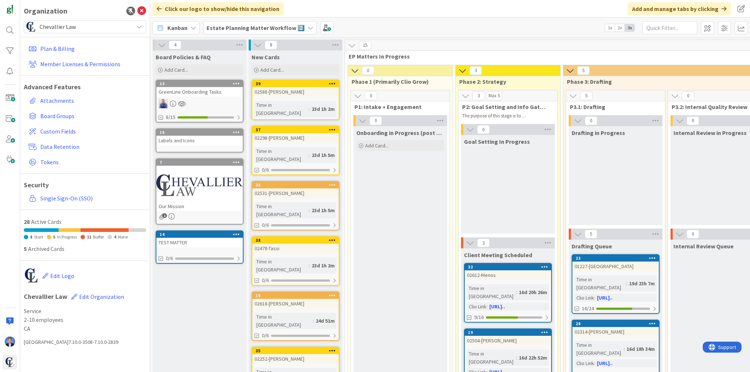
click at [64, 26] on span "Chevallier Law" at bounding box center [85, 27] width 90 height 10
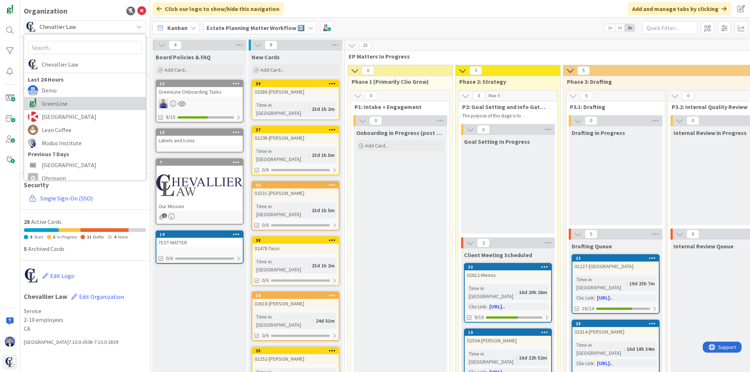
click at [66, 105] on span "GreenLine" at bounding box center [92, 103] width 100 height 11
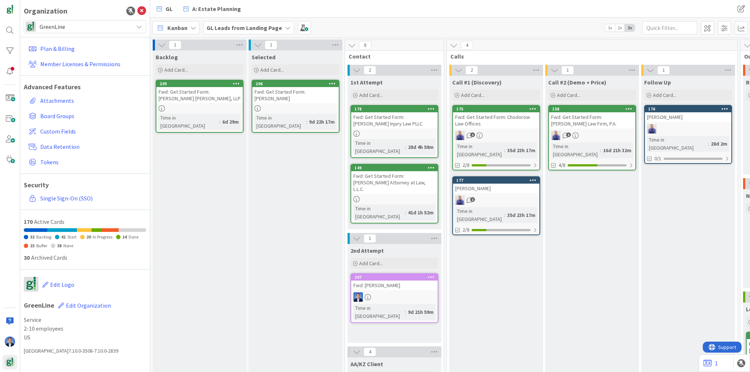
click at [243, 26] on b "GL Leads from Landing Page" at bounding box center [243, 27] width 75 height 7
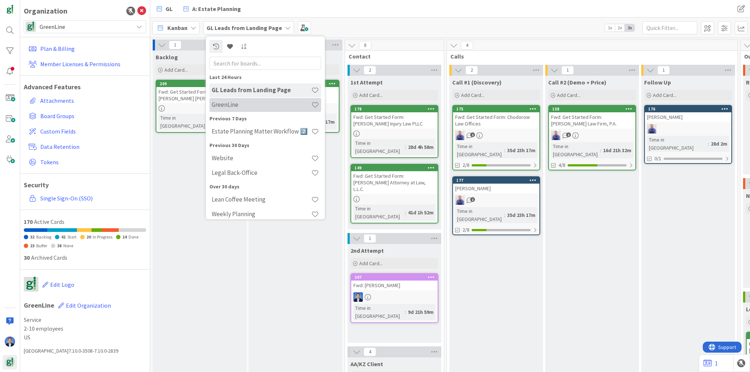
click at [243, 100] on div "GreenLine" at bounding box center [265, 105] width 112 height 14
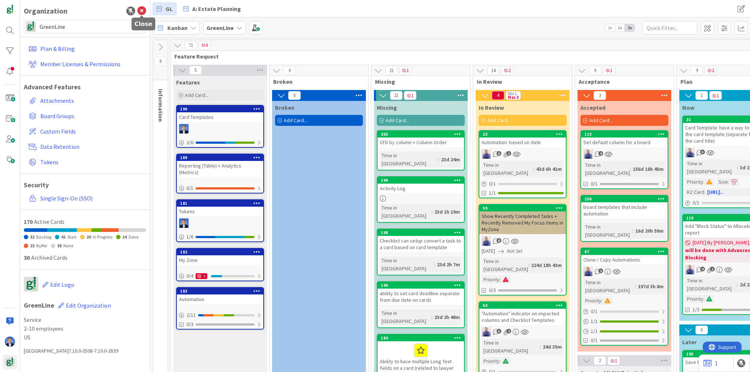
click at [141, 11] on icon at bounding box center [141, 11] width 9 height 9
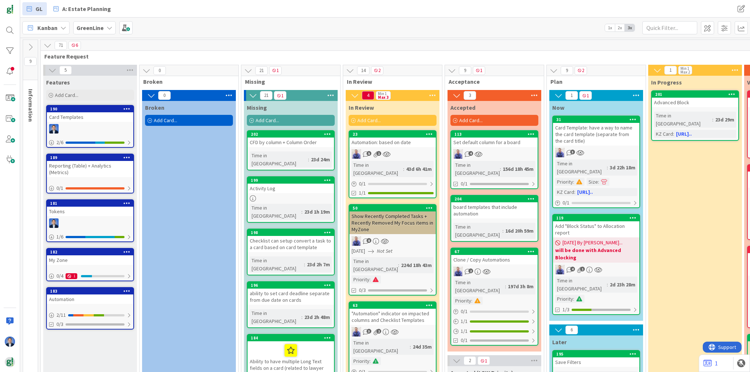
click at [49, 45] on icon at bounding box center [48, 45] width 8 height 8
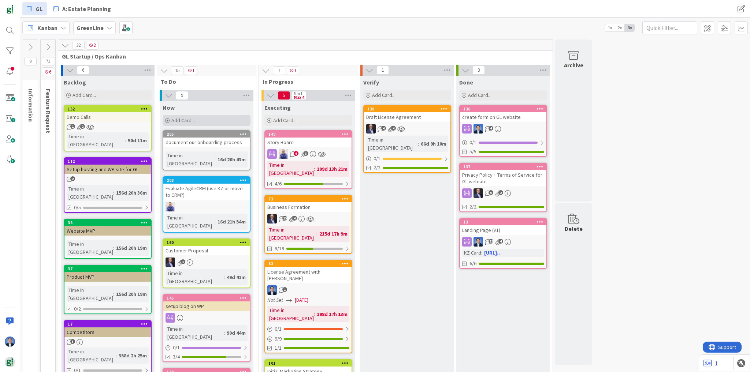
click at [188, 123] on span "Add Card..." at bounding box center [182, 120] width 23 height 7
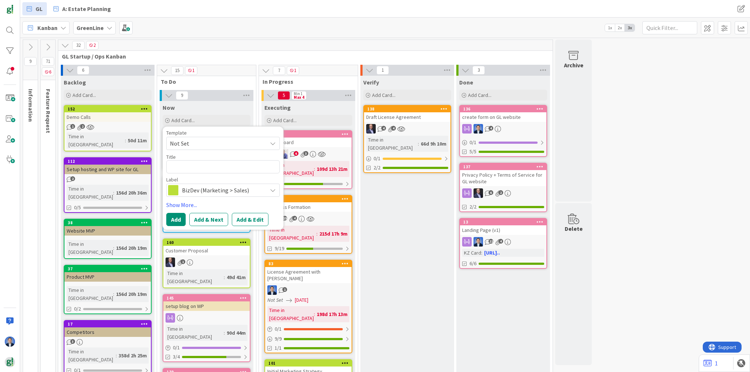
click at [214, 193] on span "BizDev (Marketing > Sales)" at bounding box center [222, 190] width 81 height 10
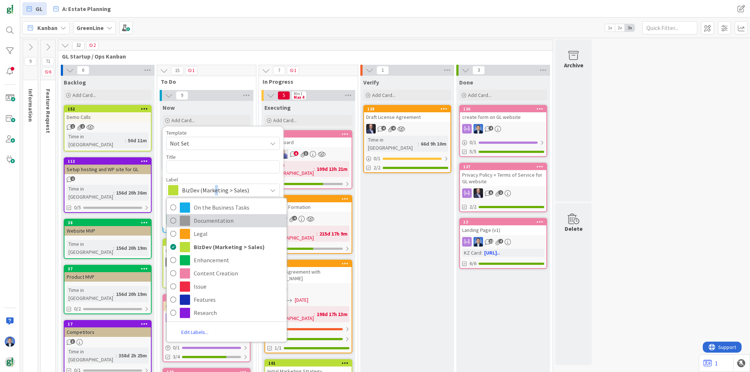
click at [220, 219] on span "Documentation" at bounding box center [238, 220] width 89 height 11
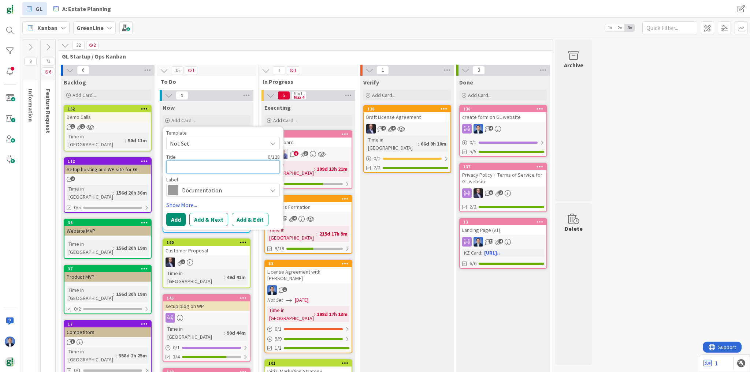
click at [187, 168] on textarea at bounding box center [222, 166] width 113 height 13
type textarea "x"
type textarea "O"
type textarea "x"
type textarea "On"
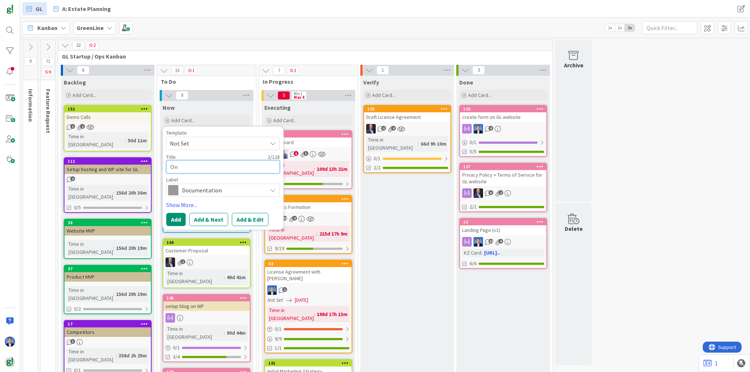
type textarea "x"
type textarea "Onb"
type textarea "x"
type textarea "Onbo"
type textarea "x"
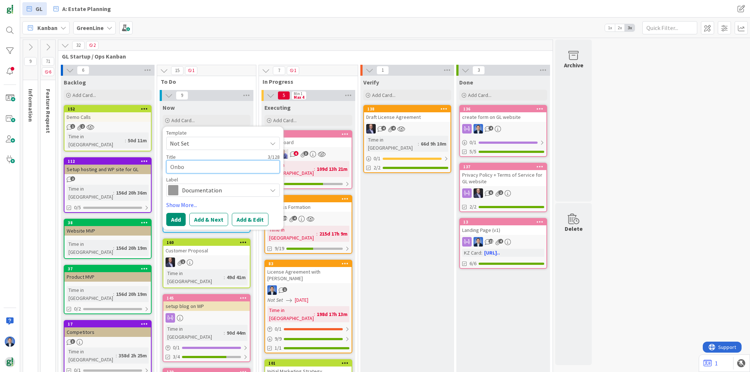
type textarea "Onboa"
type textarea "x"
type textarea "Onboar"
type textarea "x"
type textarea "Onboard"
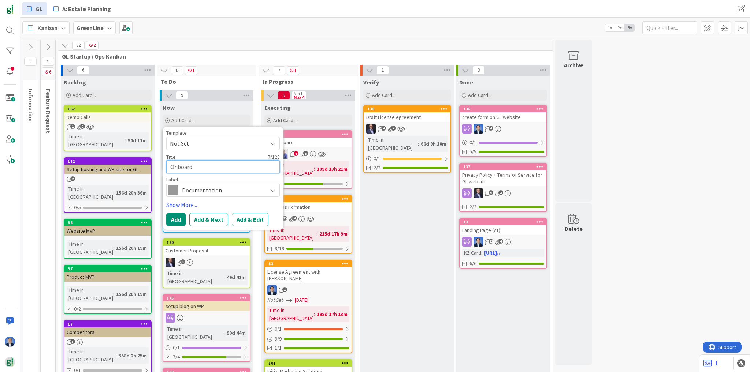
type textarea "x"
type textarea "Onboardi"
type textarea "x"
type textarea "Onboardin"
type textarea "x"
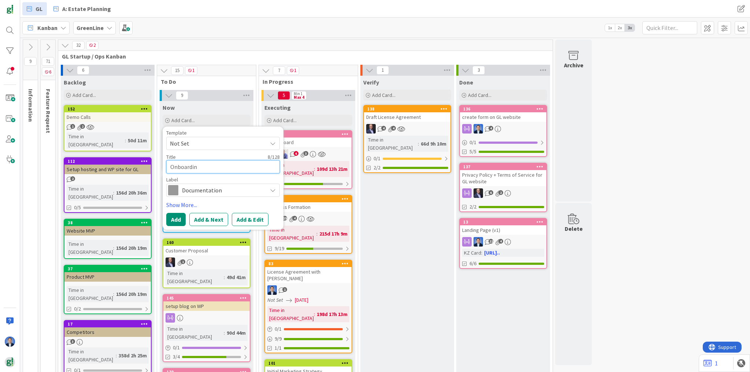
type textarea "Onboarding"
type textarea "x"
type textarea "Onboarding"
type textarea "x"
type textarea "Onboarding Q"
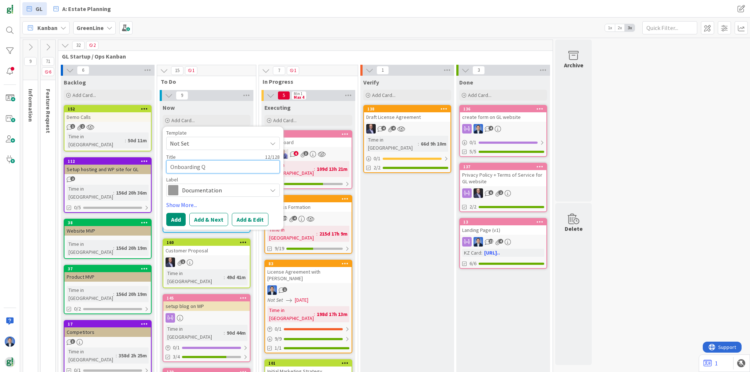
type textarea "x"
type textarea "Onboarding Qu"
type textarea "x"
type textarea "Onboarding Que"
type textarea "x"
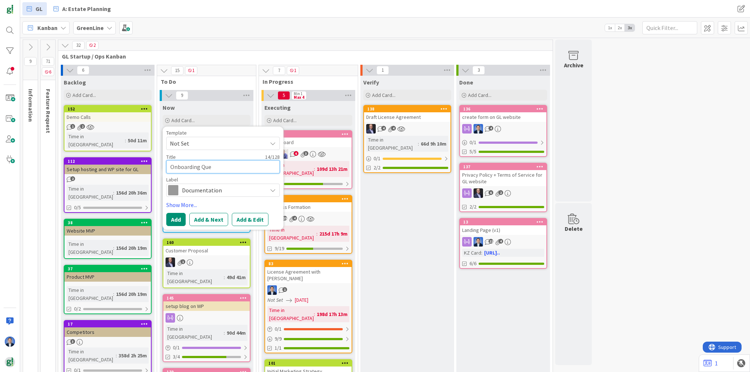
type textarea "Onboarding Ques"
type textarea "x"
type textarea "Onboarding Quest"
type textarea "x"
type textarea "Onboarding Questi"
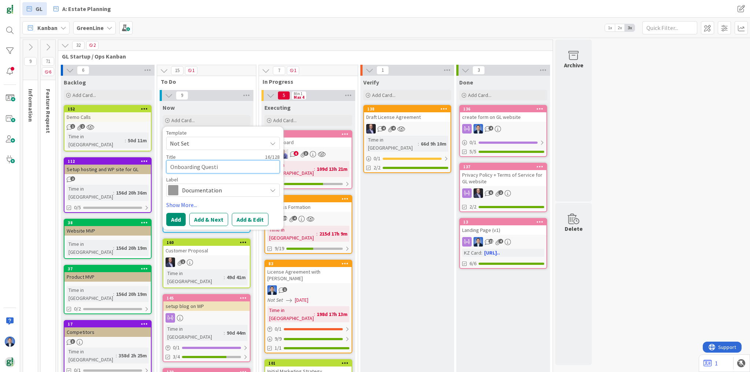
type textarea "x"
type textarea "Onboarding Questio"
type textarea "x"
type textarea "Onboarding Question"
type textarea "x"
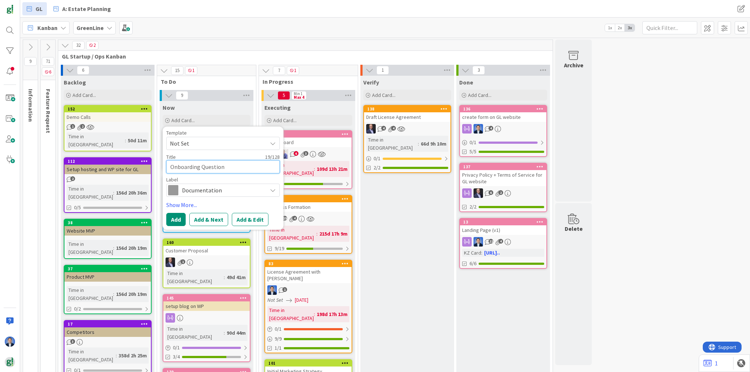
type textarea "Onboarding Questiona"
type textarea "x"
type textarea "Onboarding Questionai"
type textarea "x"
type textarea "Onboarding Questionair"
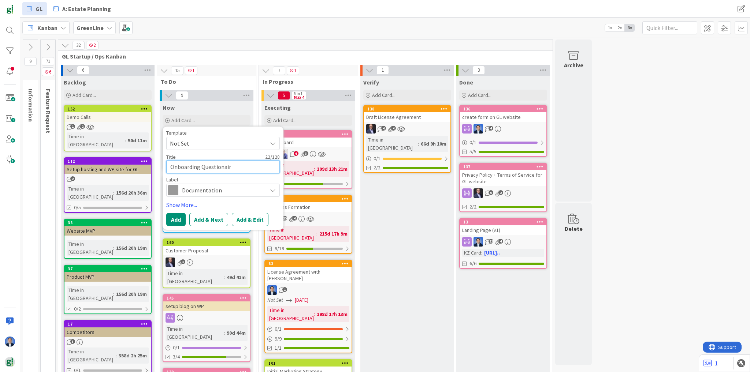
type textarea "x"
type textarea "Onboarding Questionaire"
click at [252, 219] on button "Add & Edit" at bounding box center [250, 219] width 37 height 13
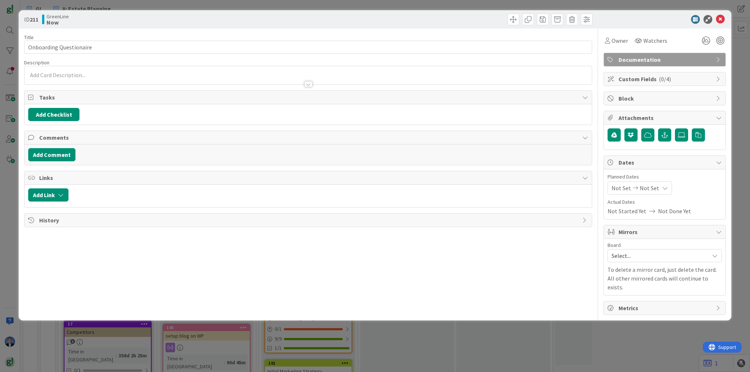
click at [53, 73] on p at bounding box center [308, 75] width 560 height 8
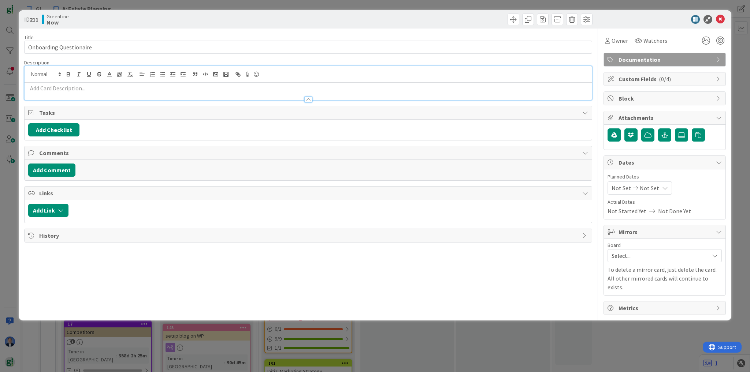
click at [76, 91] on p at bounding box center [308, 88] width 560 height 8
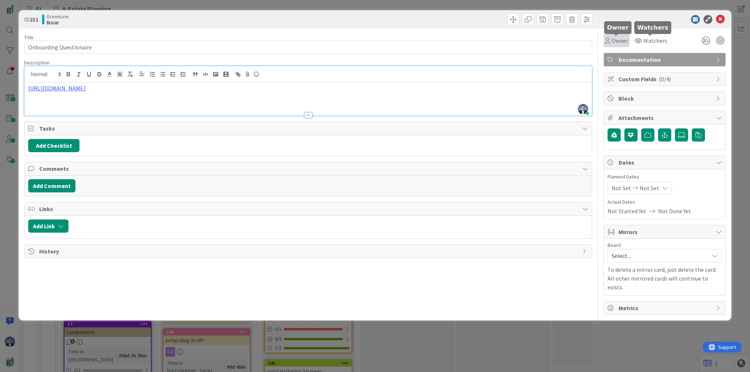
click at [613, 42] on span "Owner" at bounding box center [619, 40] width 16 height 9
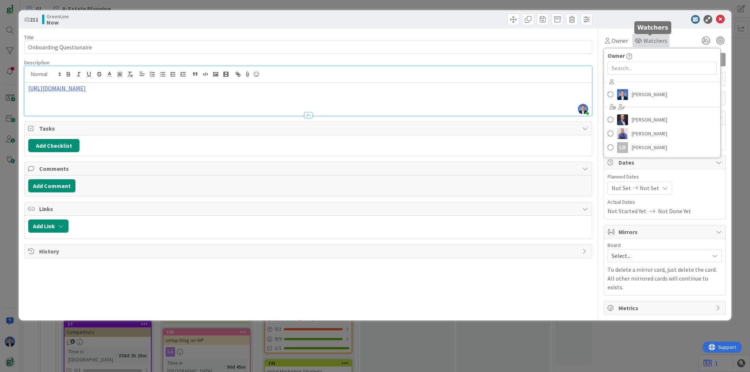
click at [643, 44] on span "Watchers" at bounding box center [655, 40] width 24 height 9
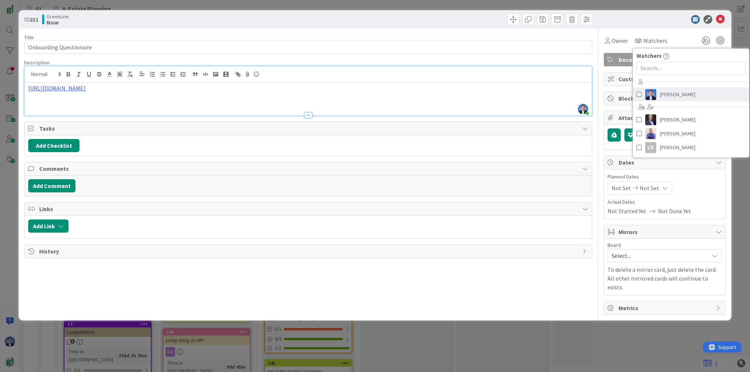
click at [664, 94] on span "[PERSON_NAME]" at bounding box center [678, 94] width 36 height 11
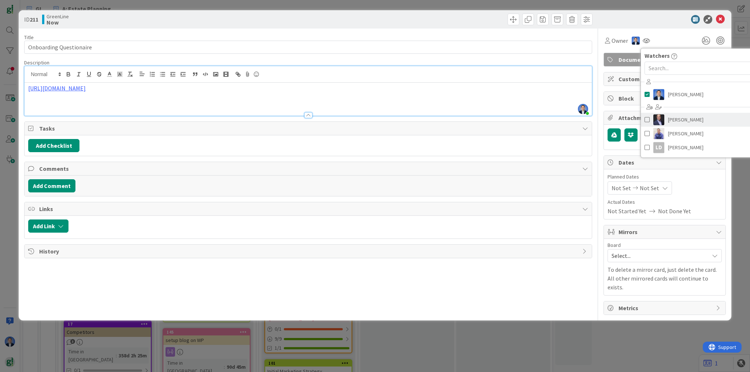
click at [672, 122] on span "[PERSON_NAME]" at bounding box center [686, 119] width 36 height 11
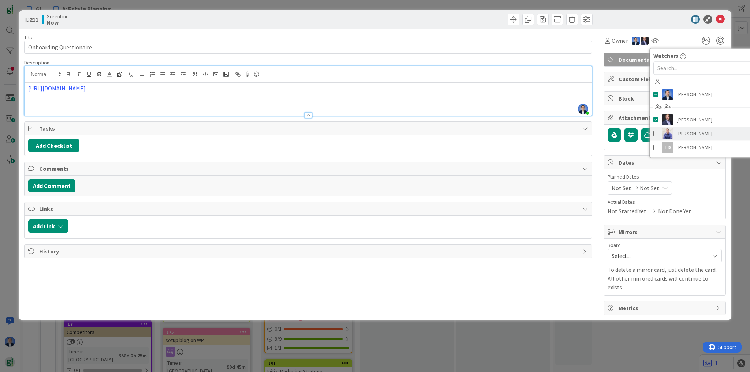
click at [683, 133] on span "[PERSON_NAME]" at bounding box center [694, 133] width 36 height 11
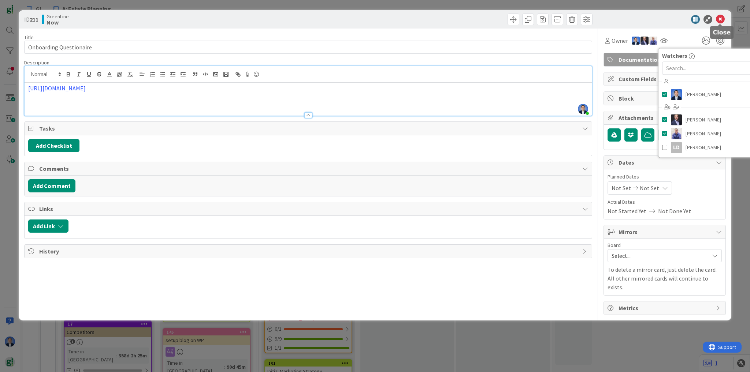
click at [721, 19] on icon at bounding box center [720, 19] width 9 height 9
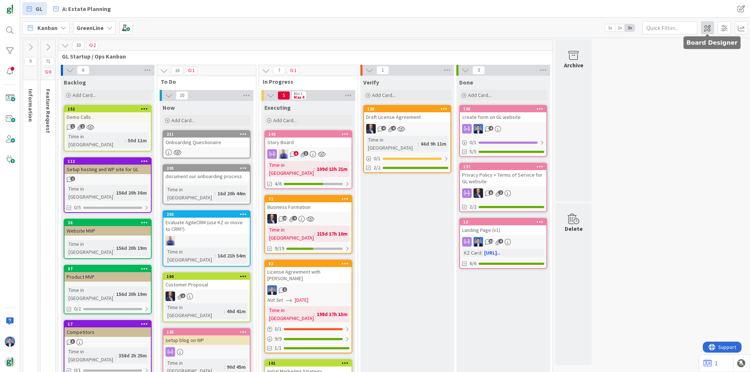
click at [704, 31] on span at bounding box center [707, 27] width 13 height 13
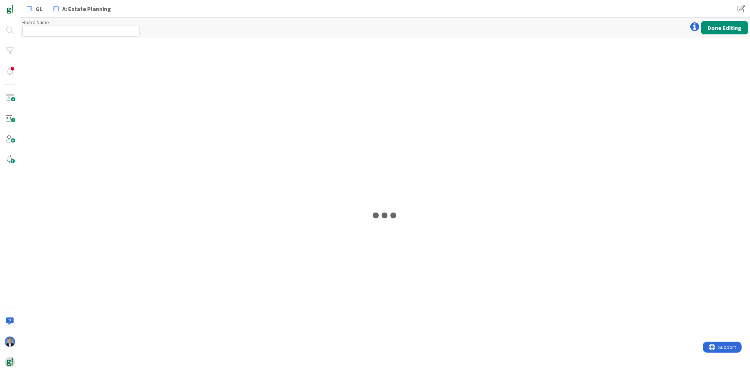
type input "GreenLine"
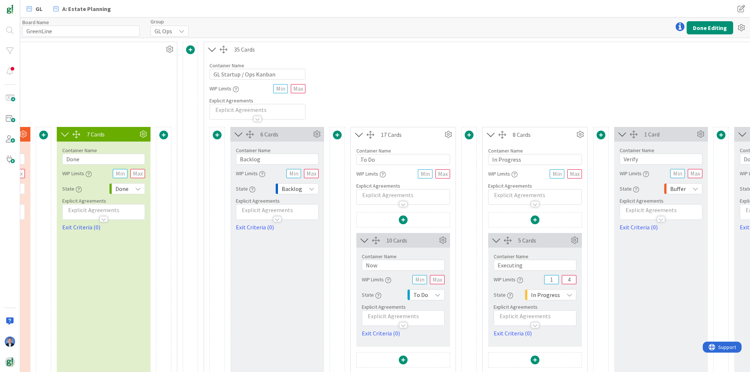
scroll to position [0, 1212]
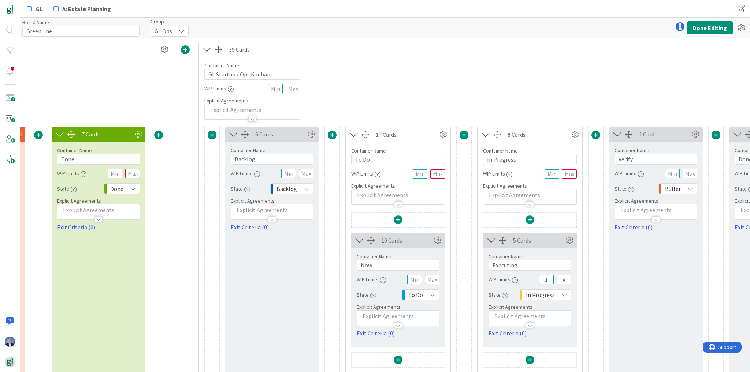
click at [210, 135] on span at bounding box center [212, 135] width 9 height 9
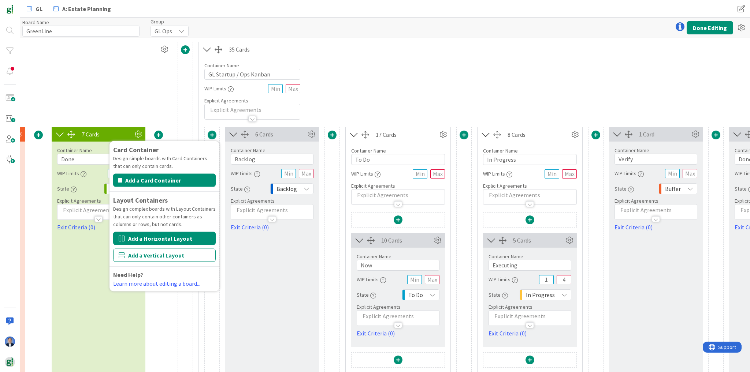
click at [160, 239] on button "Add a Horizontal Layout" at bounding box center [164, 238] width 102 height 13
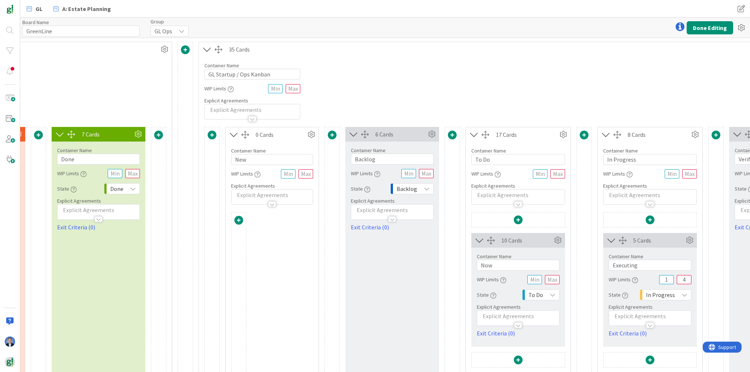
click at [234, 219] on span at bounding box center [238, 220] width 9 height 9
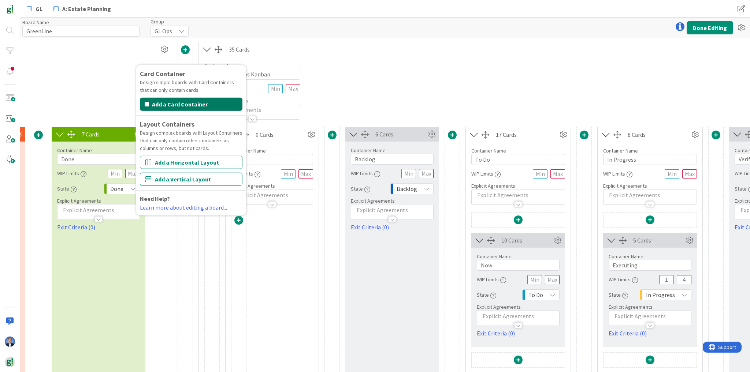
click at [185, 106] on button "Add a Card Container" at bounding box center [191, 104] width 102 height 13
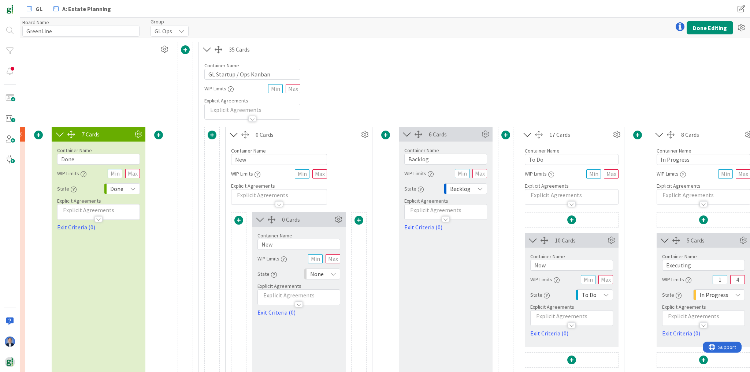
click at [356, 220] on span at bounding box center [358, 220] width 9 height 9
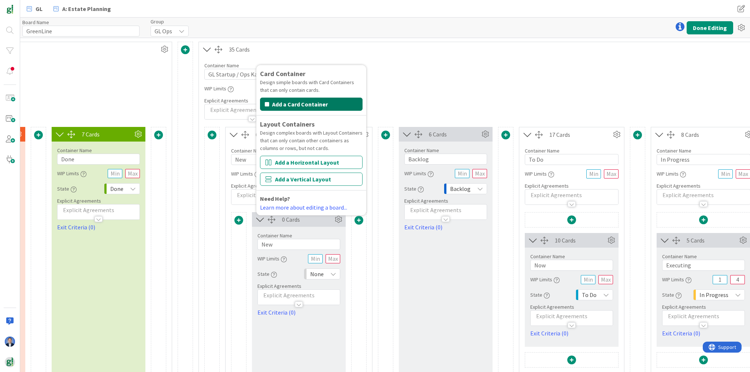
click at [310, 104] on button "Add a Card Container" at bounding box center [311, 104] width 102 height 13
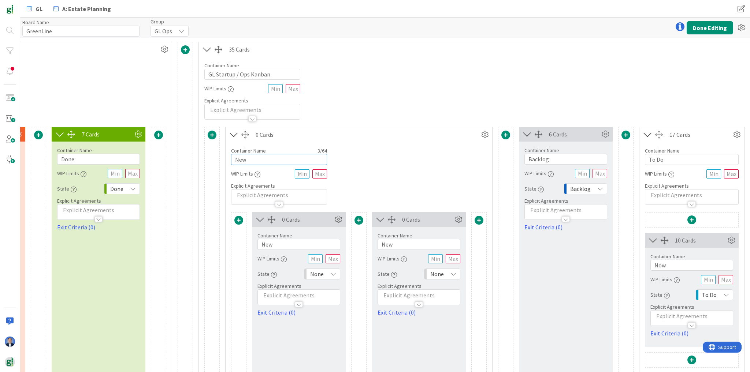
click at [253, 162] on input "New" at bounding box center [279, 159] width 96 height 11
type input "Havoc"
click at [280, 242] on input "New" at bounding box center [298, 244] width 83 height 11
click at [279, 242] on input "New" at bounding box center [298, 244] width 83 height 11
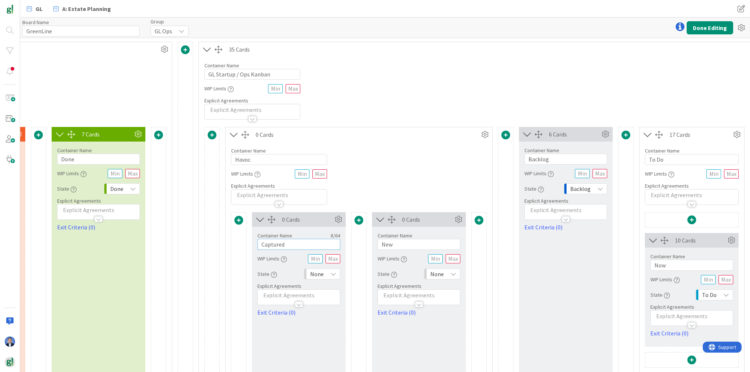
type input "Captured"
click at [396, 242] on input "New" at bounding box center [418, 244] width 83 height 11
type input "Completed"
click at [712, 30] on button "Done Editing" at bounding box center [709, 27] width 46 height 13
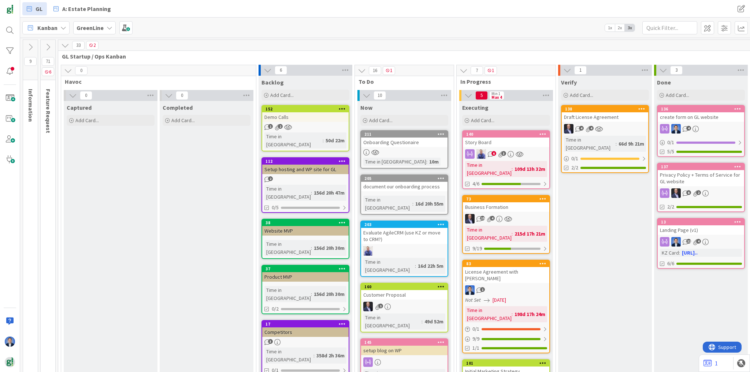
drag, startPoint x: 151, startPoint y: 97, endPoint x: 156, endPoint y: 97, distance: 5.1
click at [151, 97] on icon at bounding box center [151, 95] width 10 height 11
click at [247, 96] on icon at bounding box center [247, 95] width 10 height 11
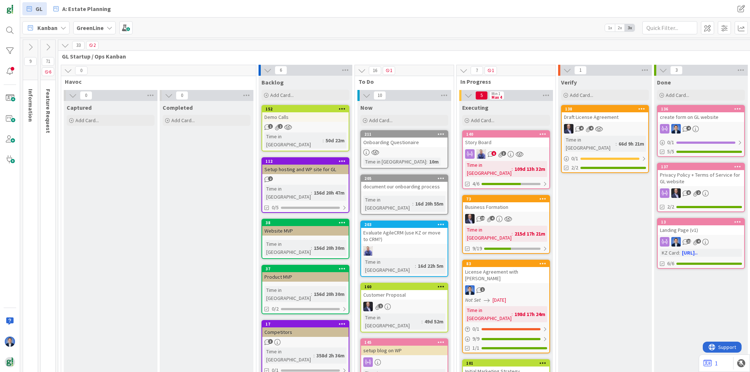
click at [390, 145] on div "Onboarding Questionaire" at bounding box center [404, 143] width 86 height 10
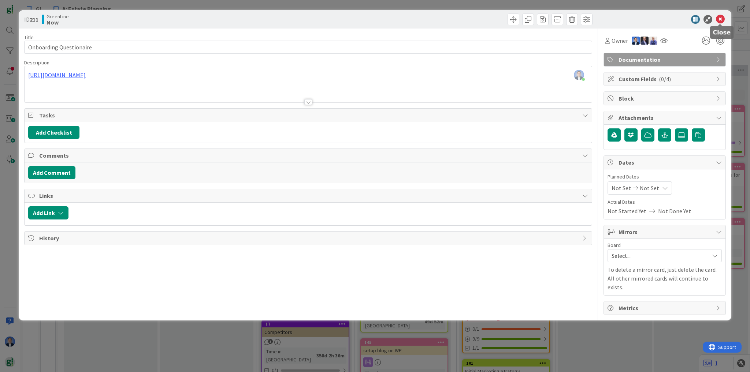
click at [721, 22] on icon at bounding box center [720, 19] width 9 height 9
